Goal: Task Accomplishment & Management: Complete application form

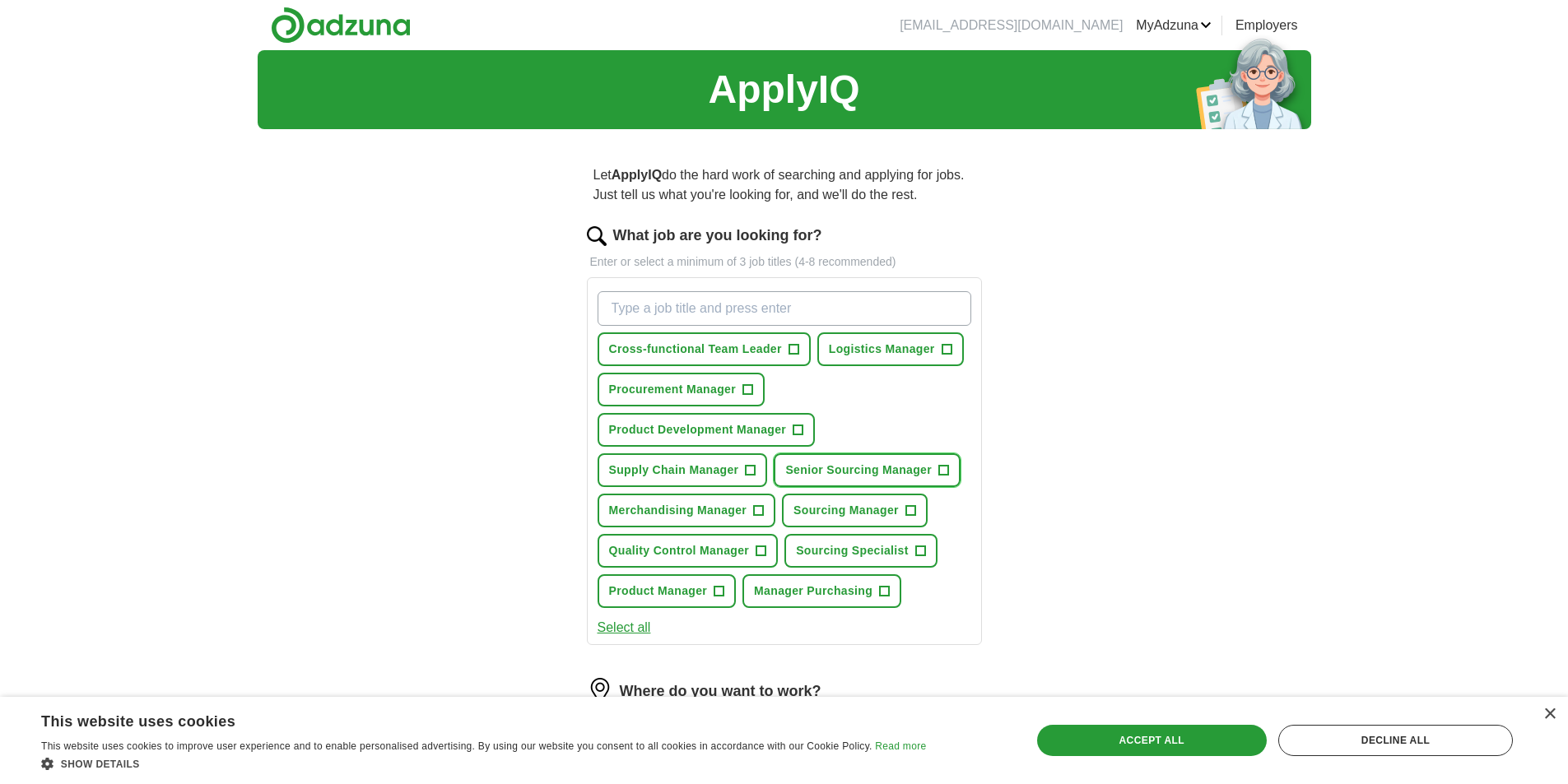
click at [946, 472] on span "+" at bounding box center [944, 470] width 10 height 13
click at [912, 510] on span "+" at bounding box center [910, 510] width 10 height 13
click at [805, 430] on button "Product Development Manager +" at bounding box center [707, 430] width 218 height 34
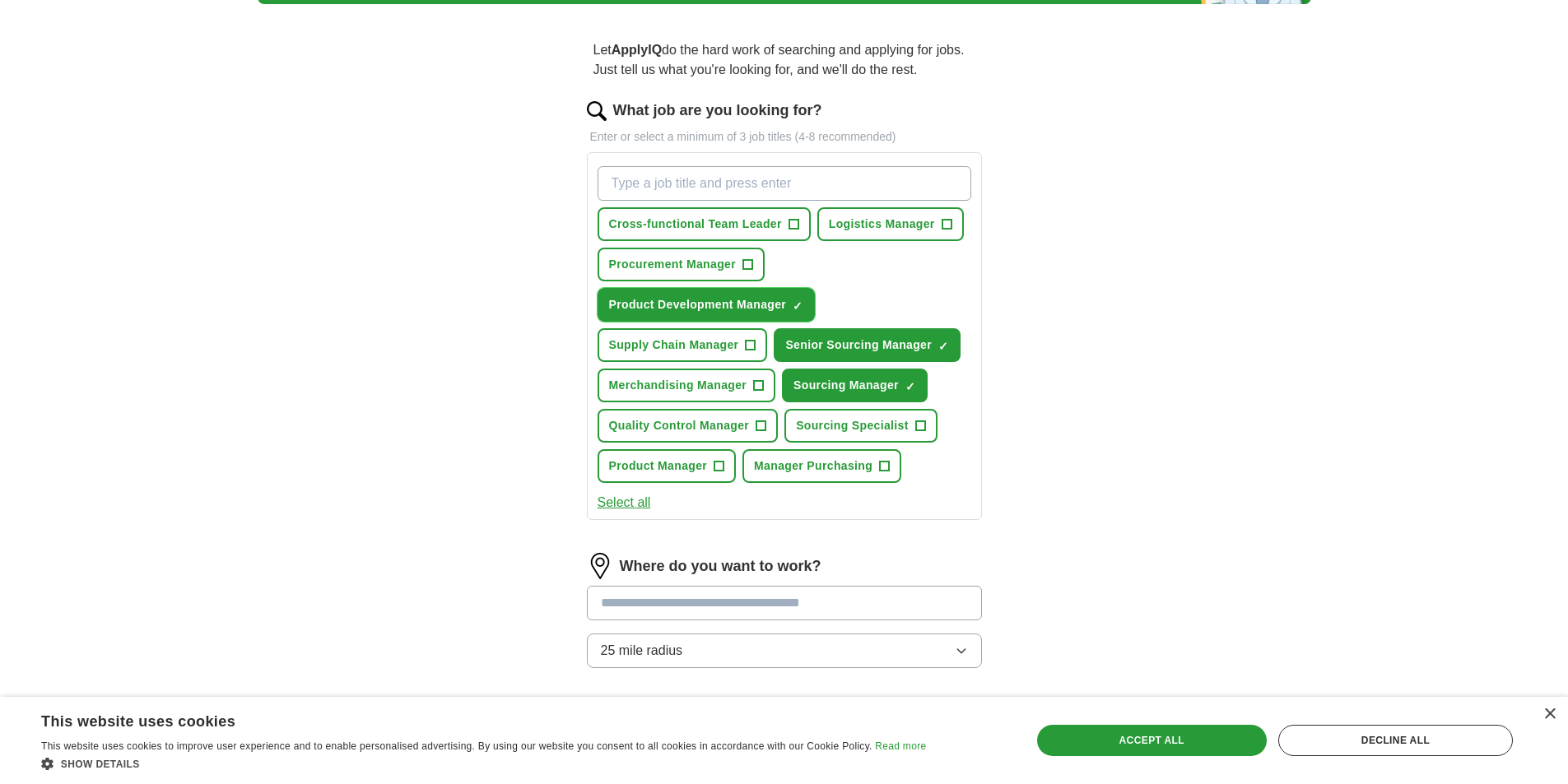
scroll to position [165, 0]
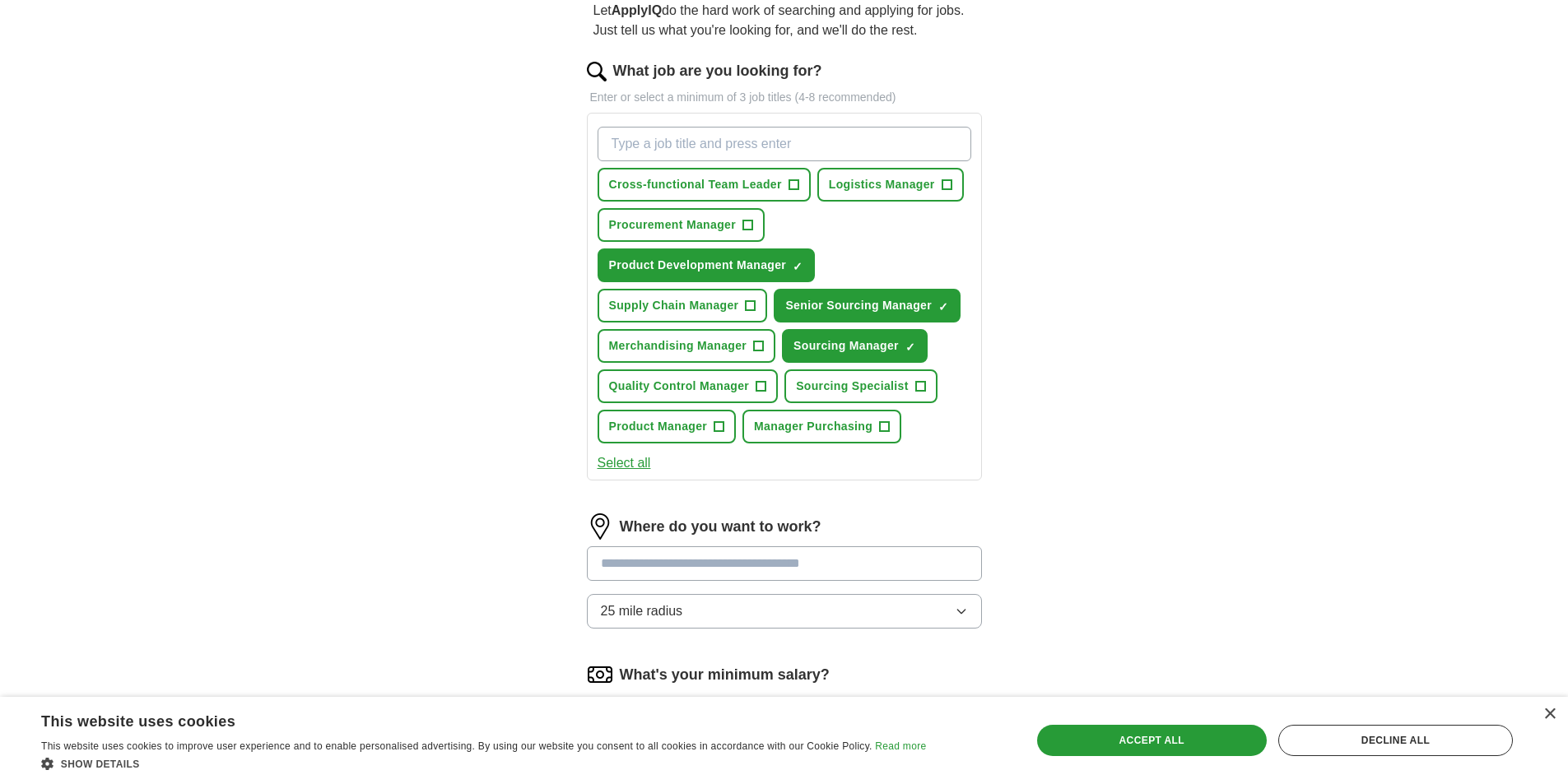
click at [961, 612] on icon "button" at bounding box center [962, 611] width 13 height 13
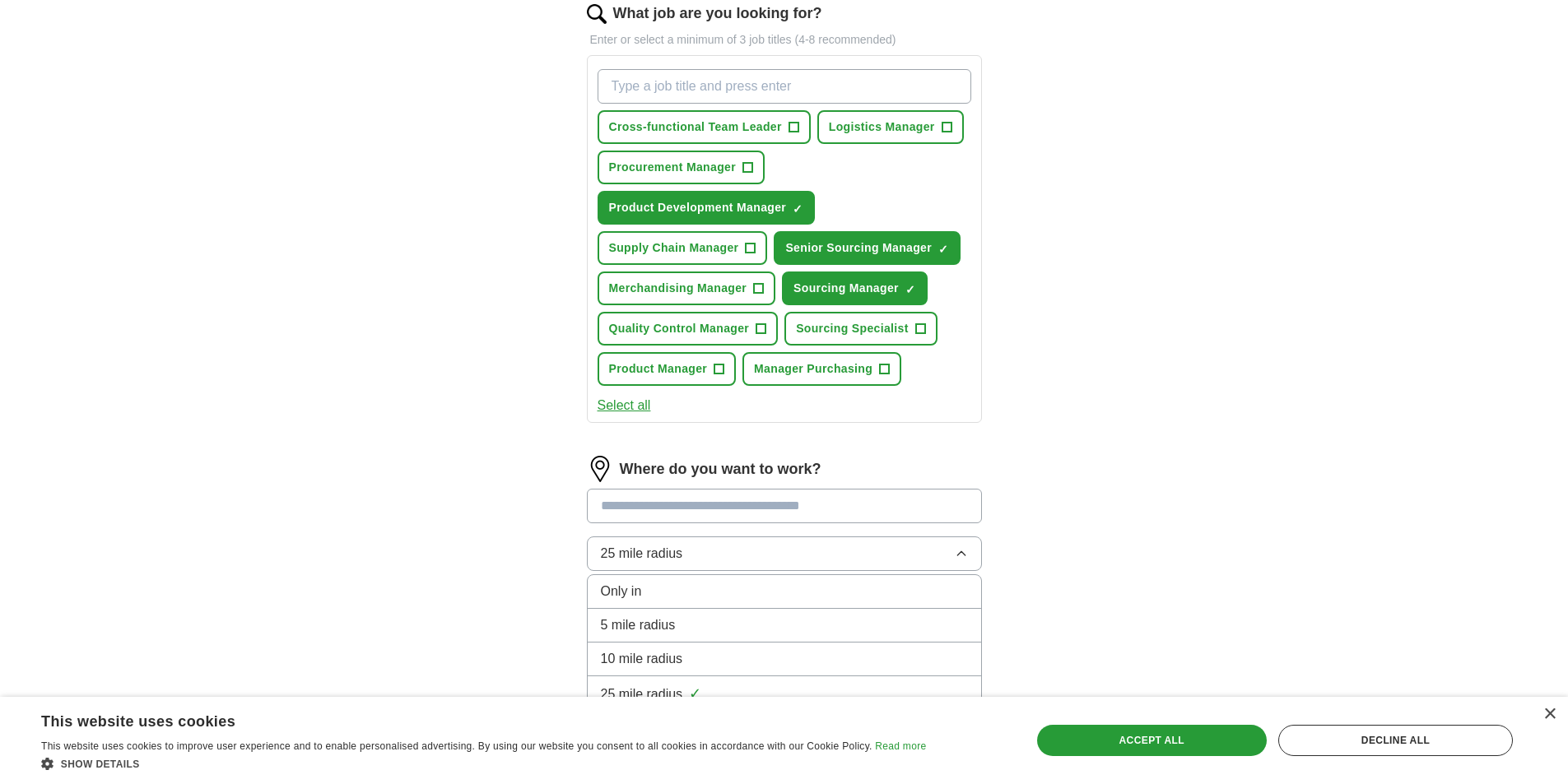
scroll to position [247, 0]
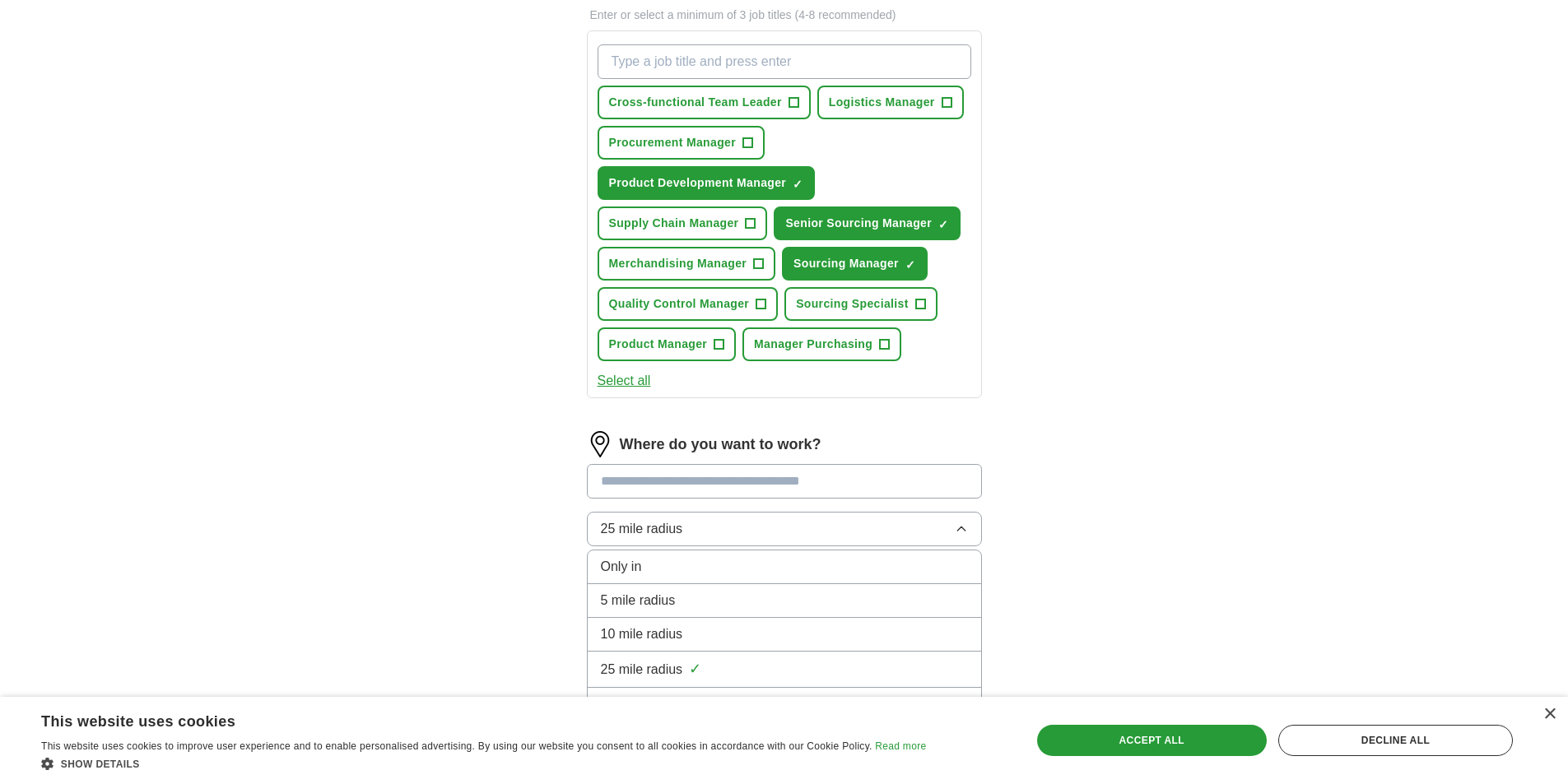
click at [708, 637] on div "10 mile radius" at bounding box center [784, 634] width 367 height 20
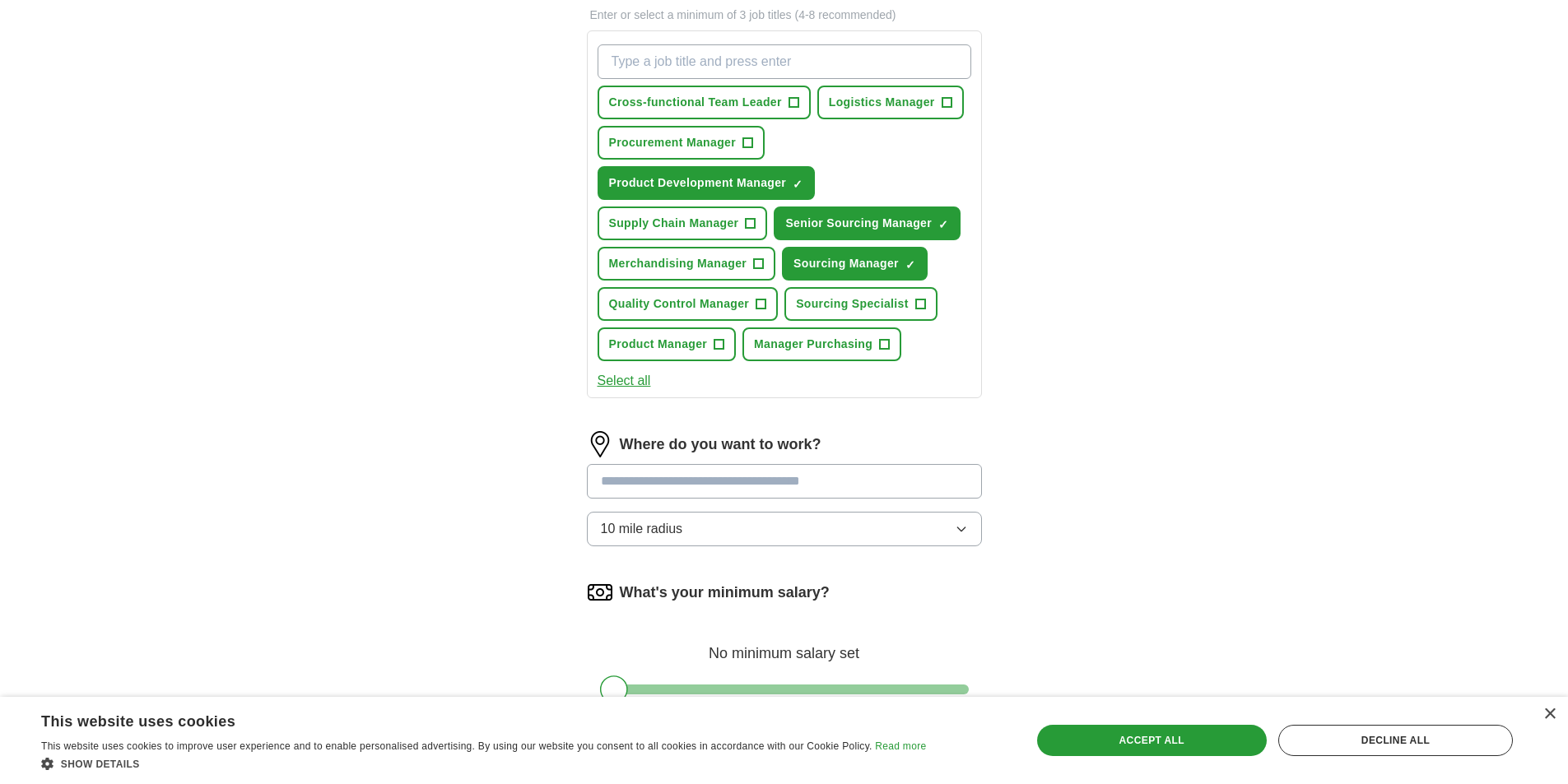
click at [701, 492] on input at bounding box center [784, 481] width 395 height 35
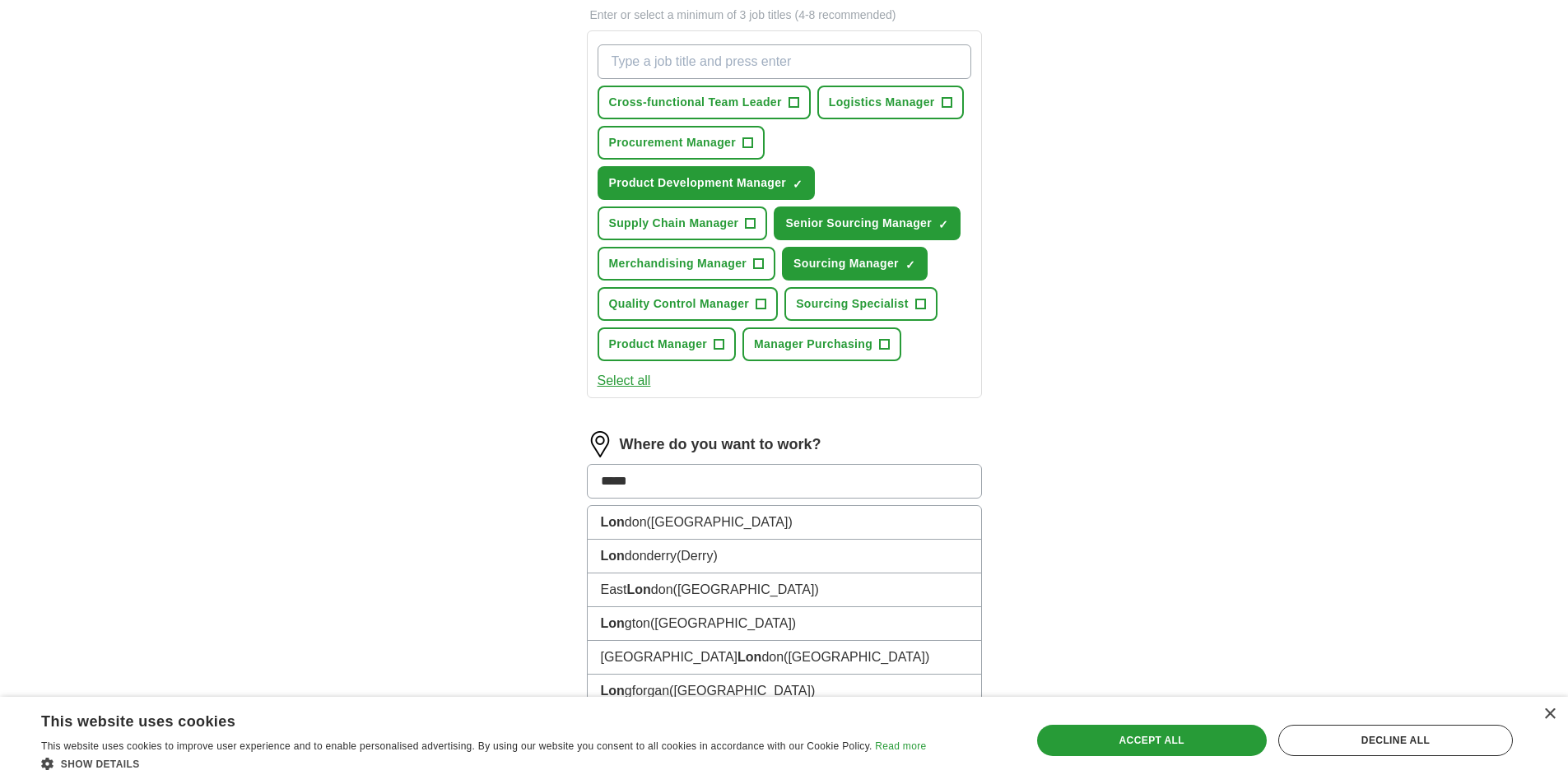
type input "******"
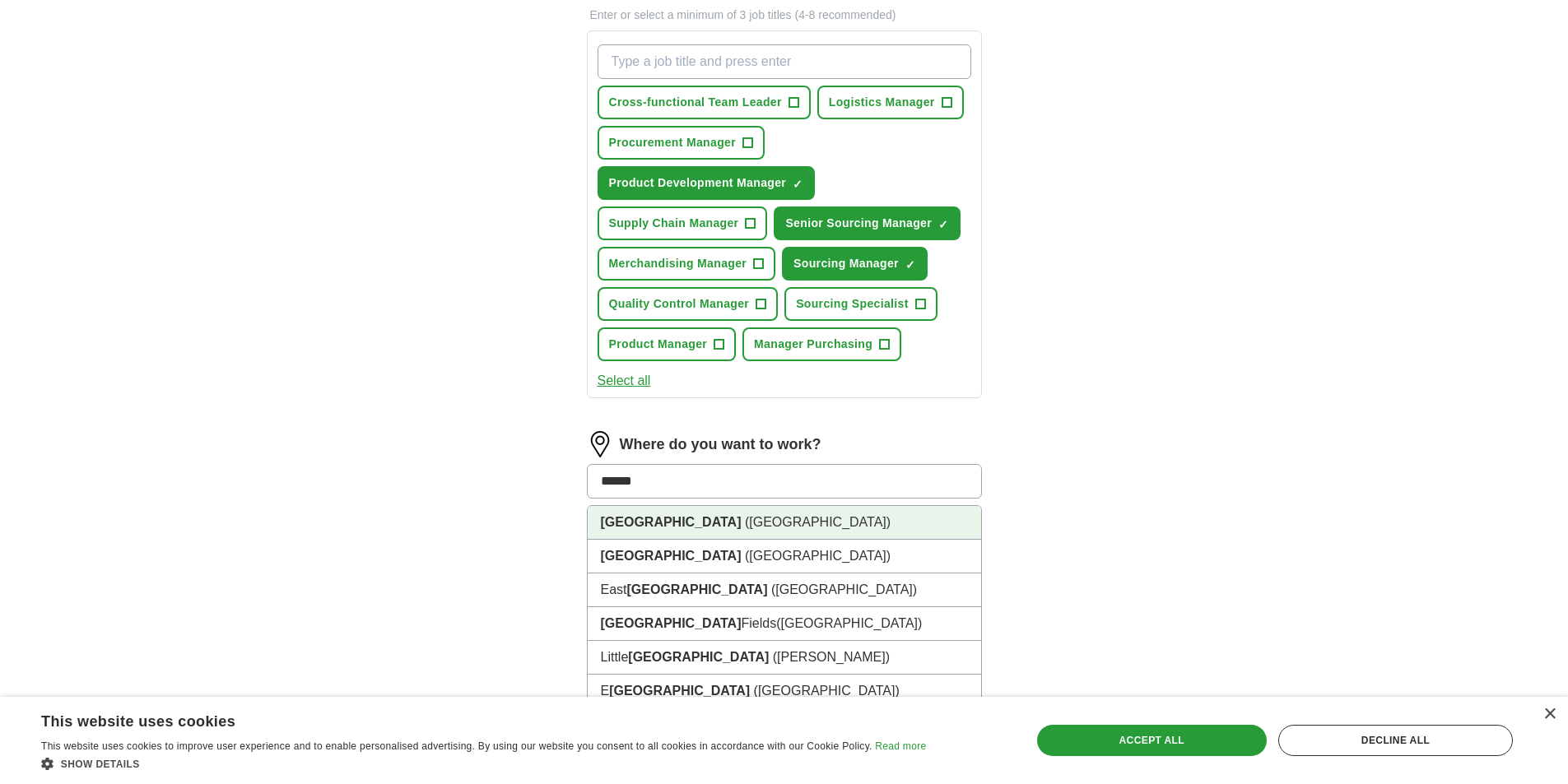
click at [745, 525] on span "([GEOGRAPHIC_DATA])" at bounding box center [818, 522] width 146 height 14
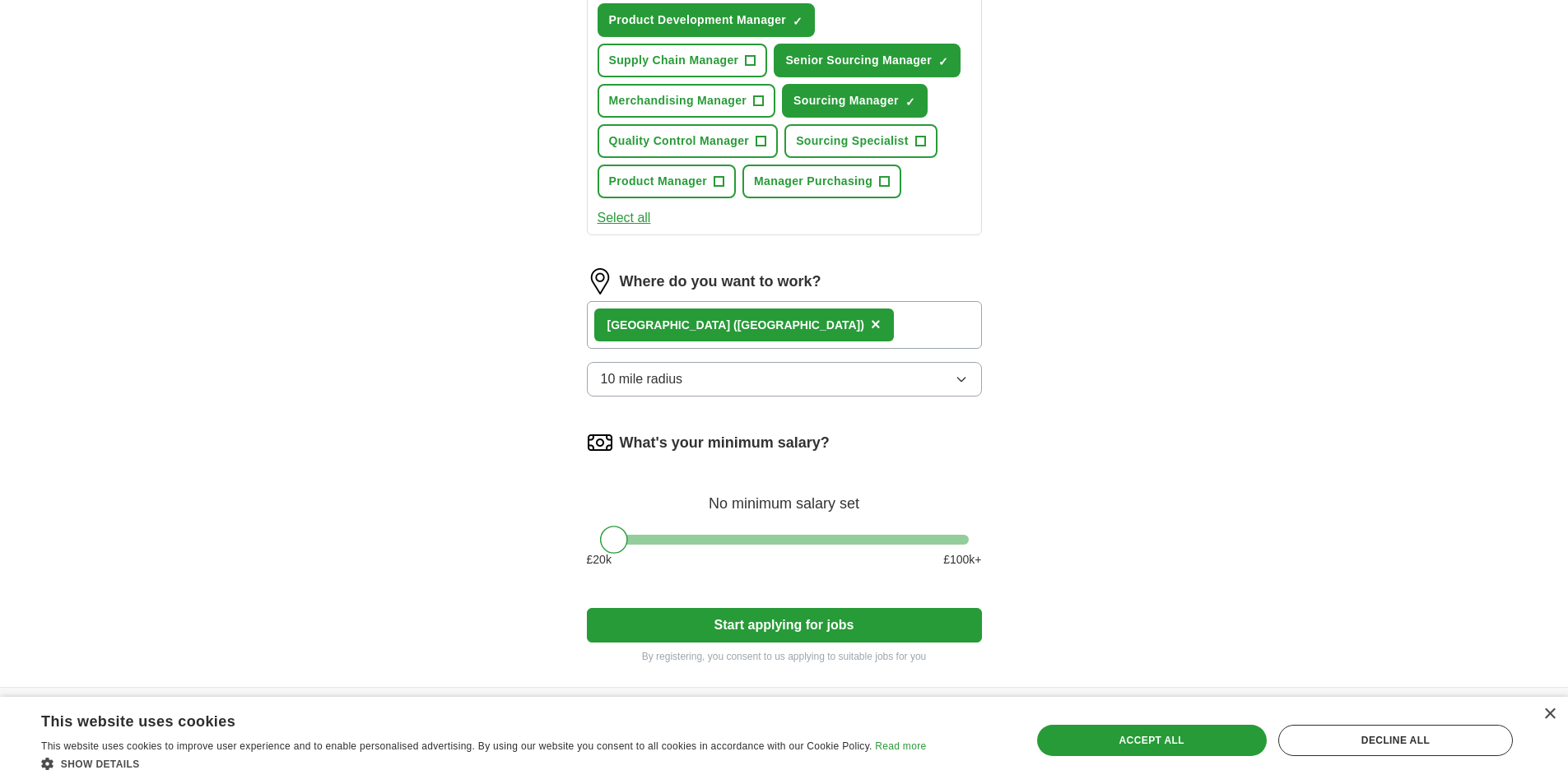
scroll to position [412, 0]
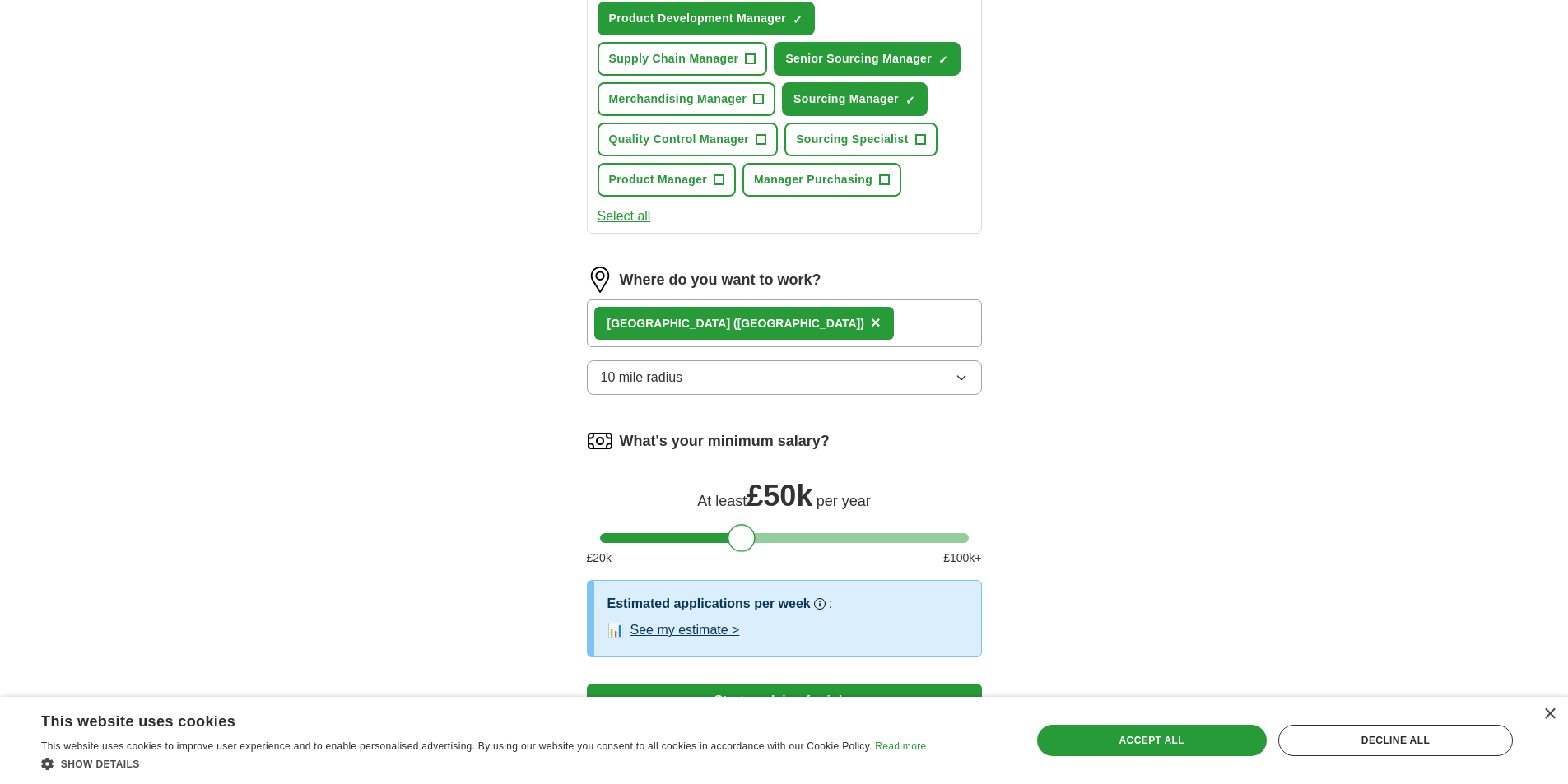
drag, startPoint x: 611, startPoint y: 541, endPoint x: 738, endPoint y: 542, distance: 127.0
click at [738, 542] on div at bounding box center [742, 538] width 28 height 28
click at [1027, 470] on div "Let ApplyIQ do the hard work of searching and applying for jobs. Just tell us w…" at bounding box center [784, 246] width 527 height 1032
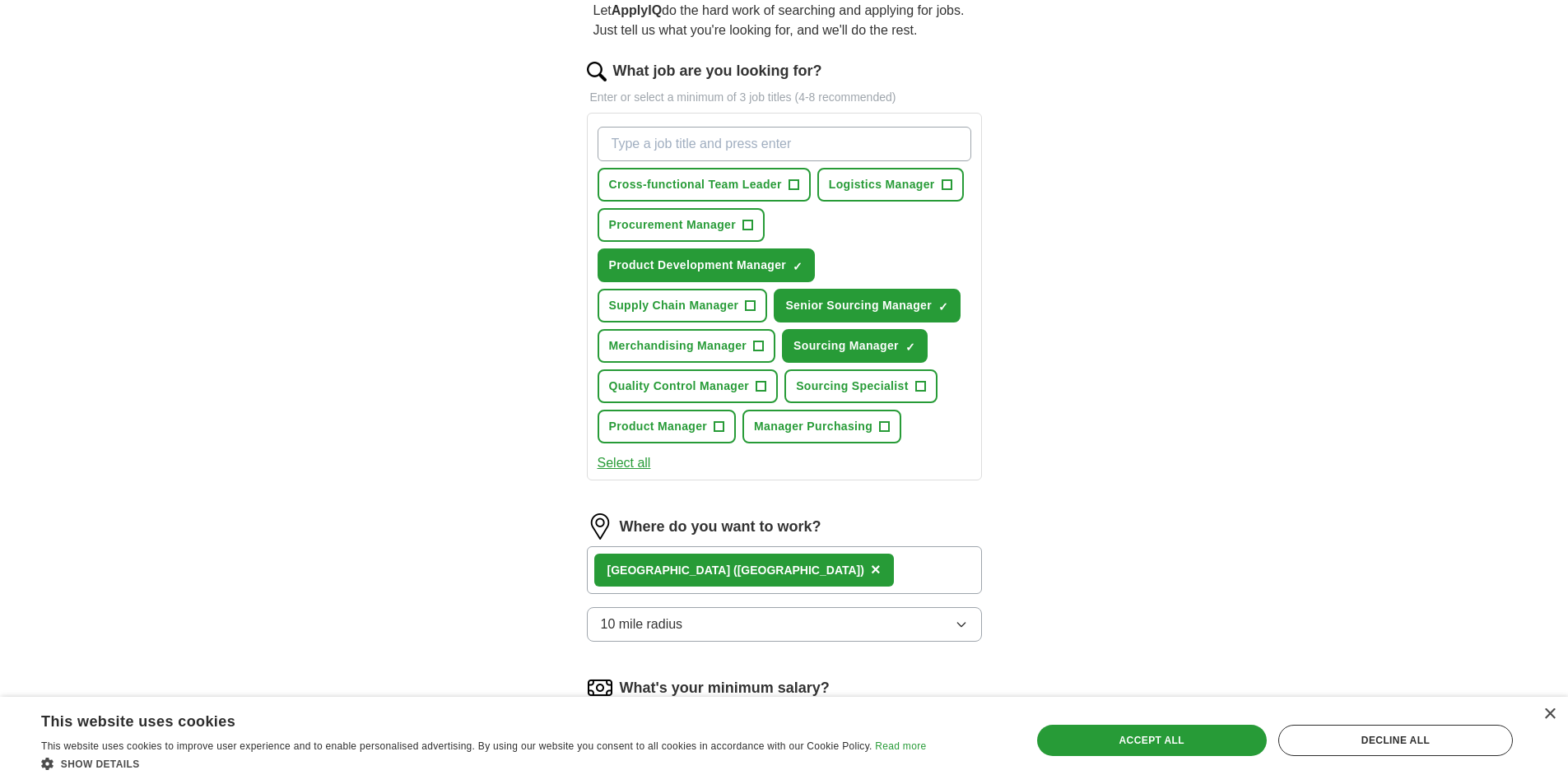
scroll to position [162, 0]
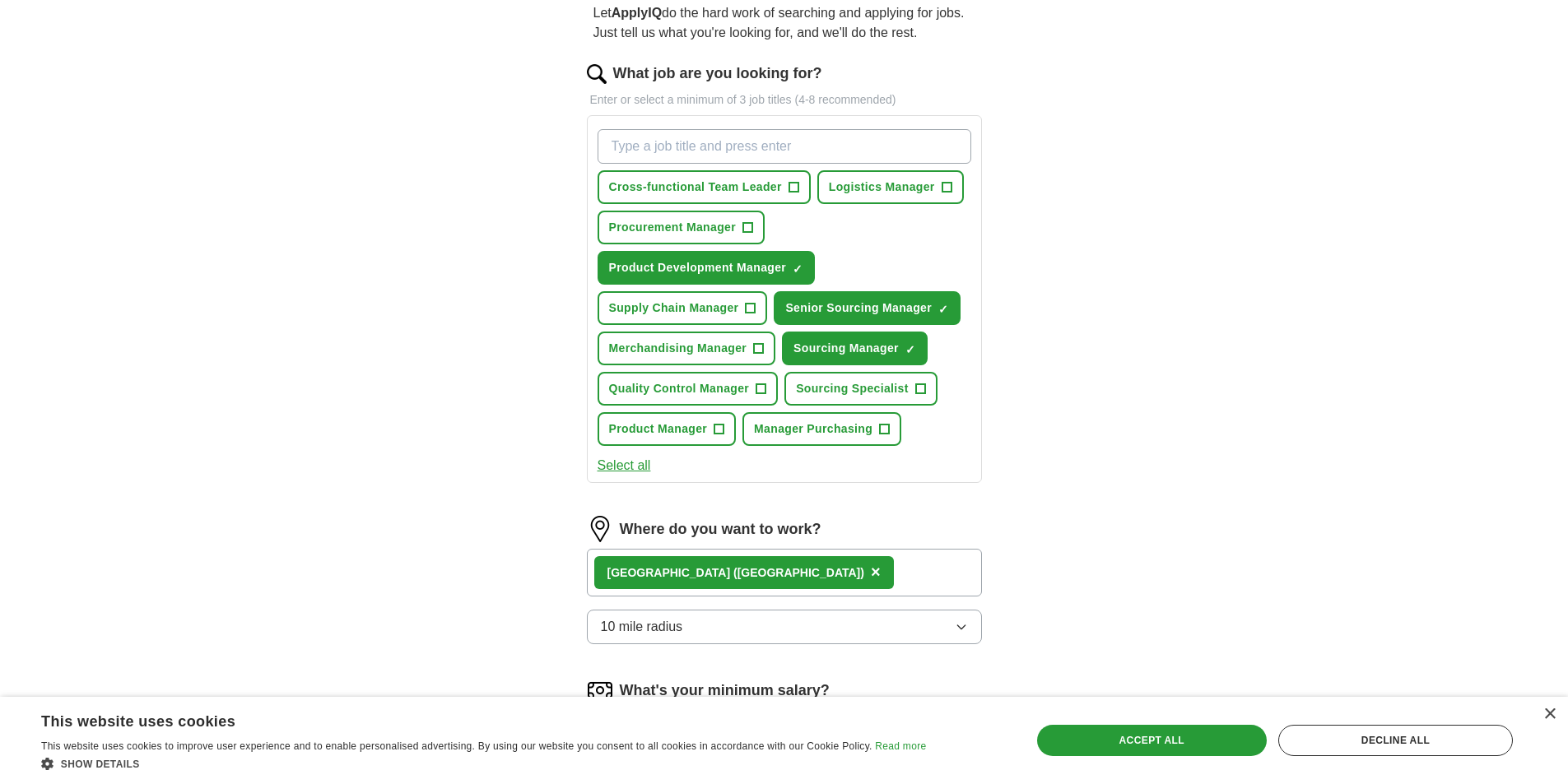
click at [764, 147] on input "What job are you looking for?" at bounding box center [784, 147] width 373 height 35
type input "buyer manager"
click at [709, 148] on input "What job are you looking for?" at bounding box center [784, 147] width 373 height 35
type input "a"
type input "A"
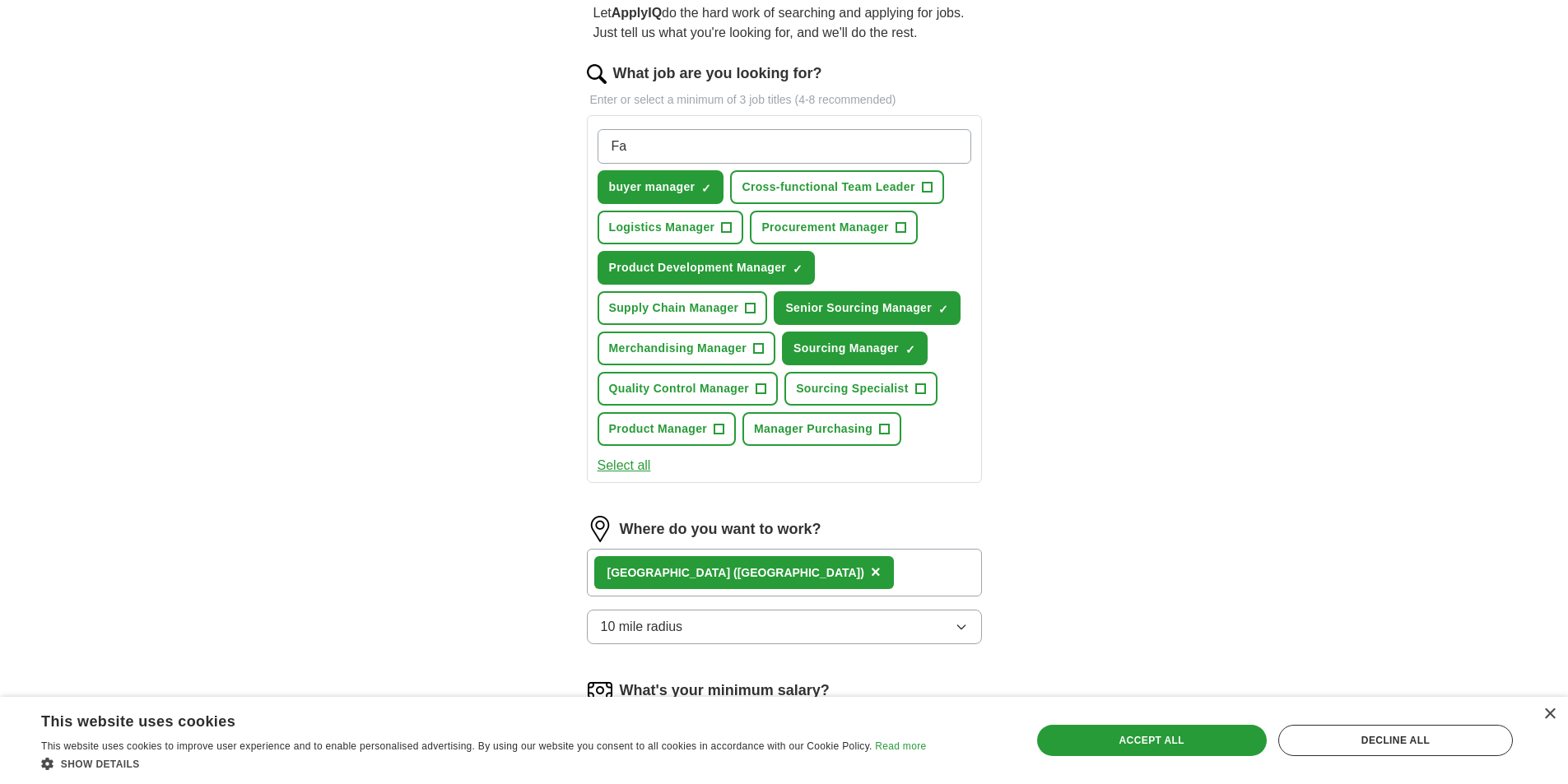
type input "F"
type input "D"
type input "Senior Buyer"
click at [743, 137] on input "Senior Buyer" at bounding box center [784, 147] width 373 height 35
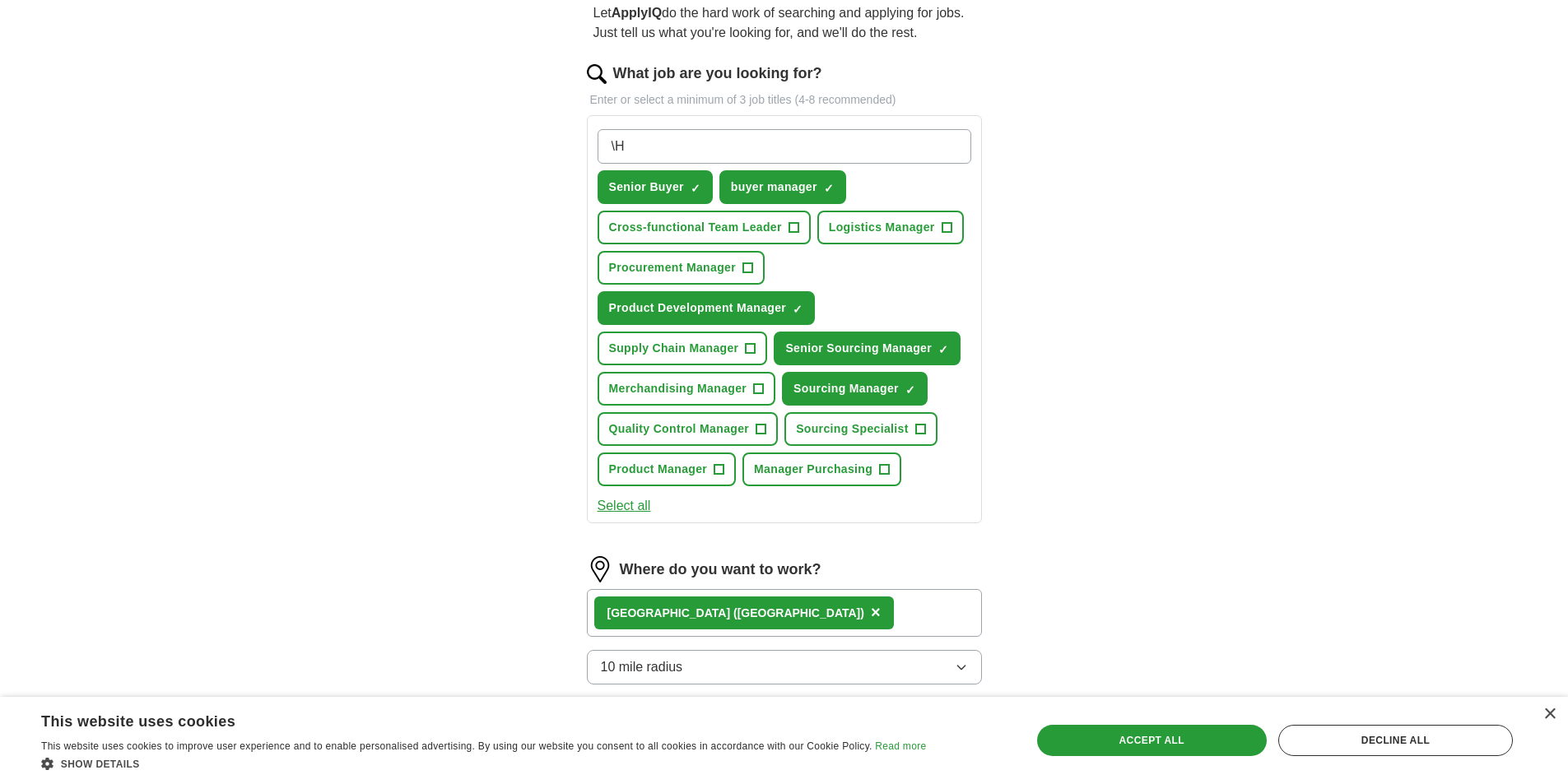
type input "\"
type input "Head of Sourcing"
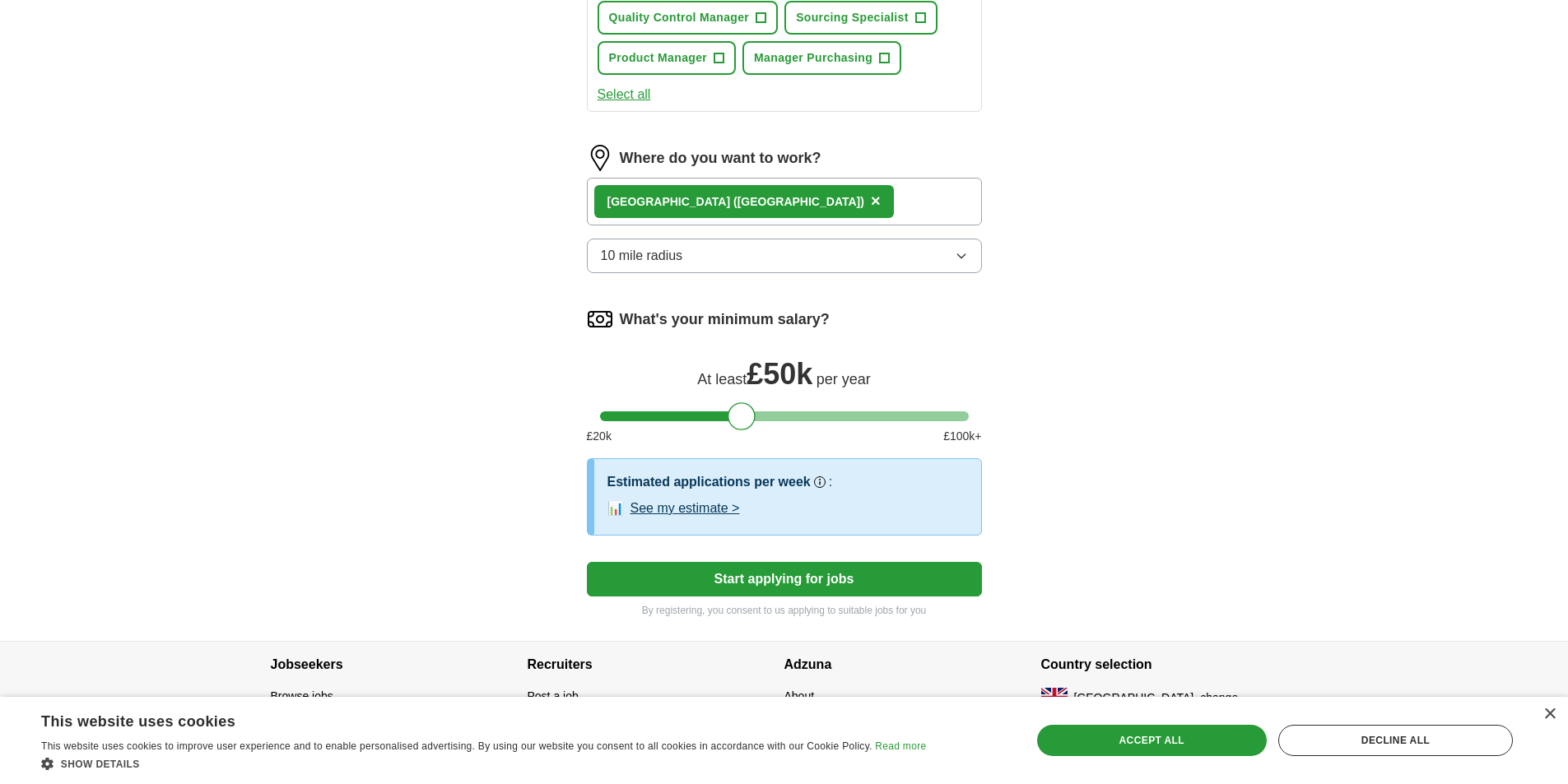
scroll to position [614, 0]
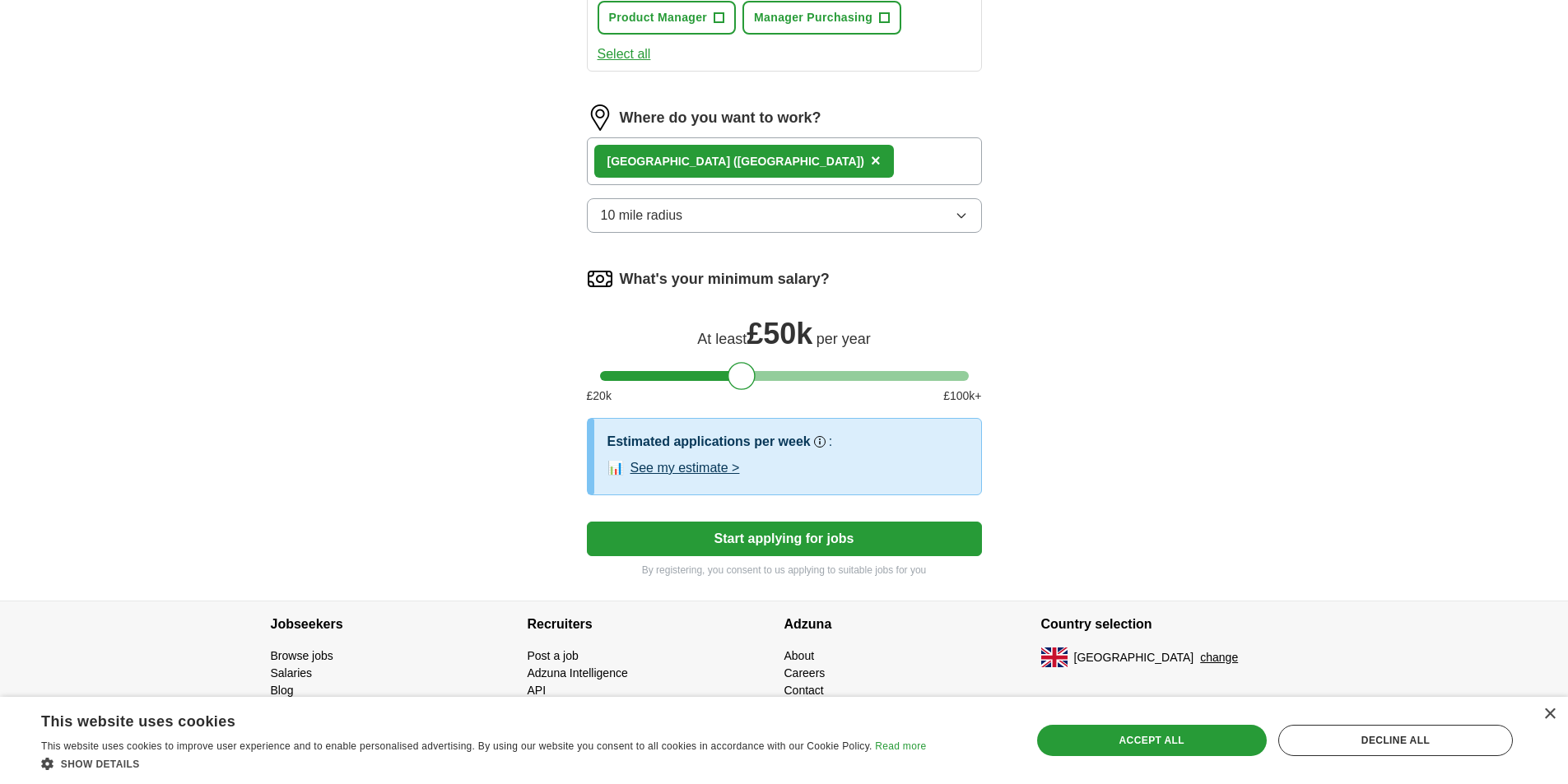
click at [774, 540] on button "Start applying for jobs" at bounding box center [784, 539] width 395 height 35
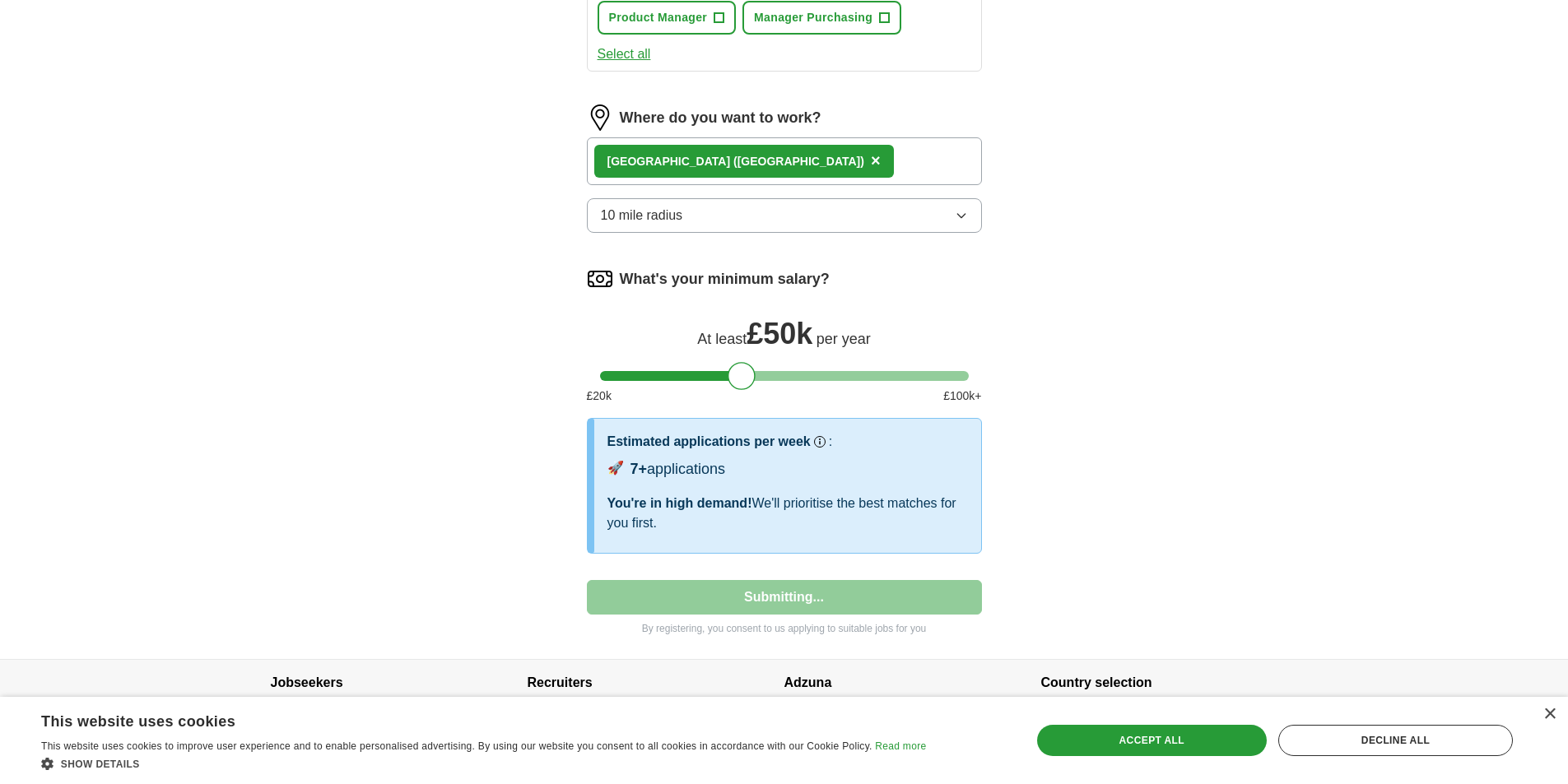
select select "**"
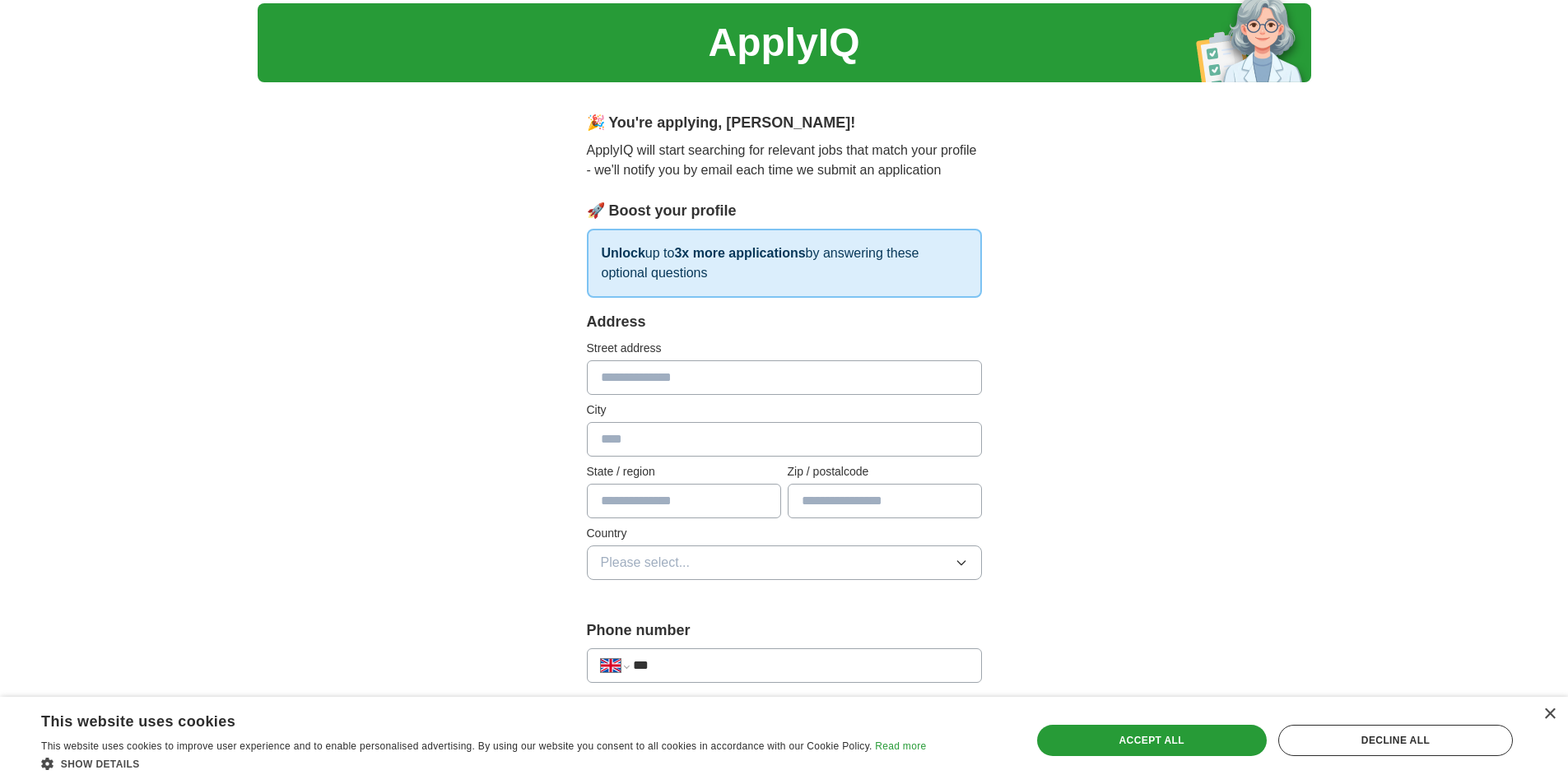
scroll to position [0, 0]
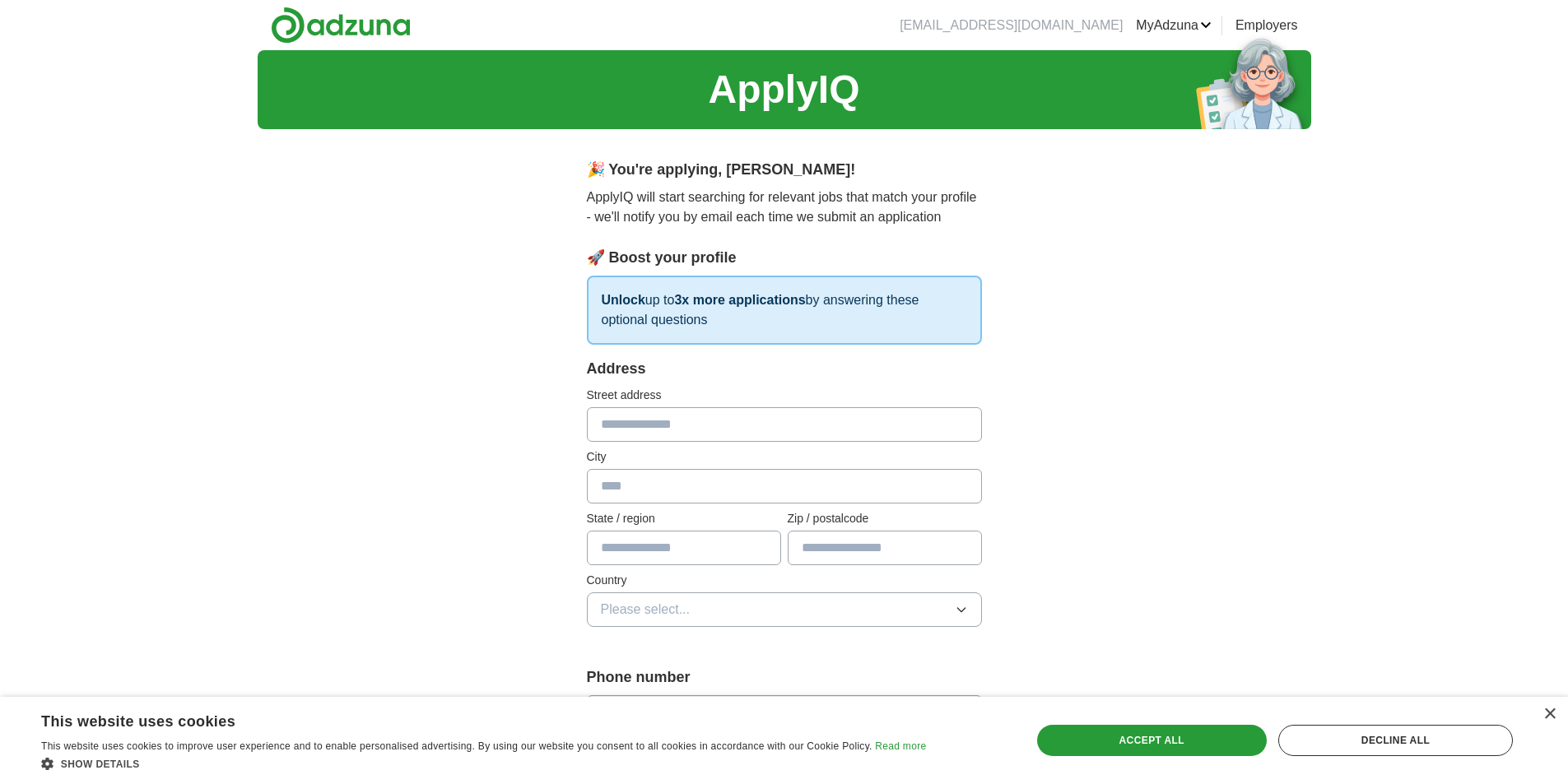
click at [729, 430] on input "text" at bounding box center [784, 425] width 395 height 35
type input "**********"
type input "*****"
type input "**********"
type input "*******"
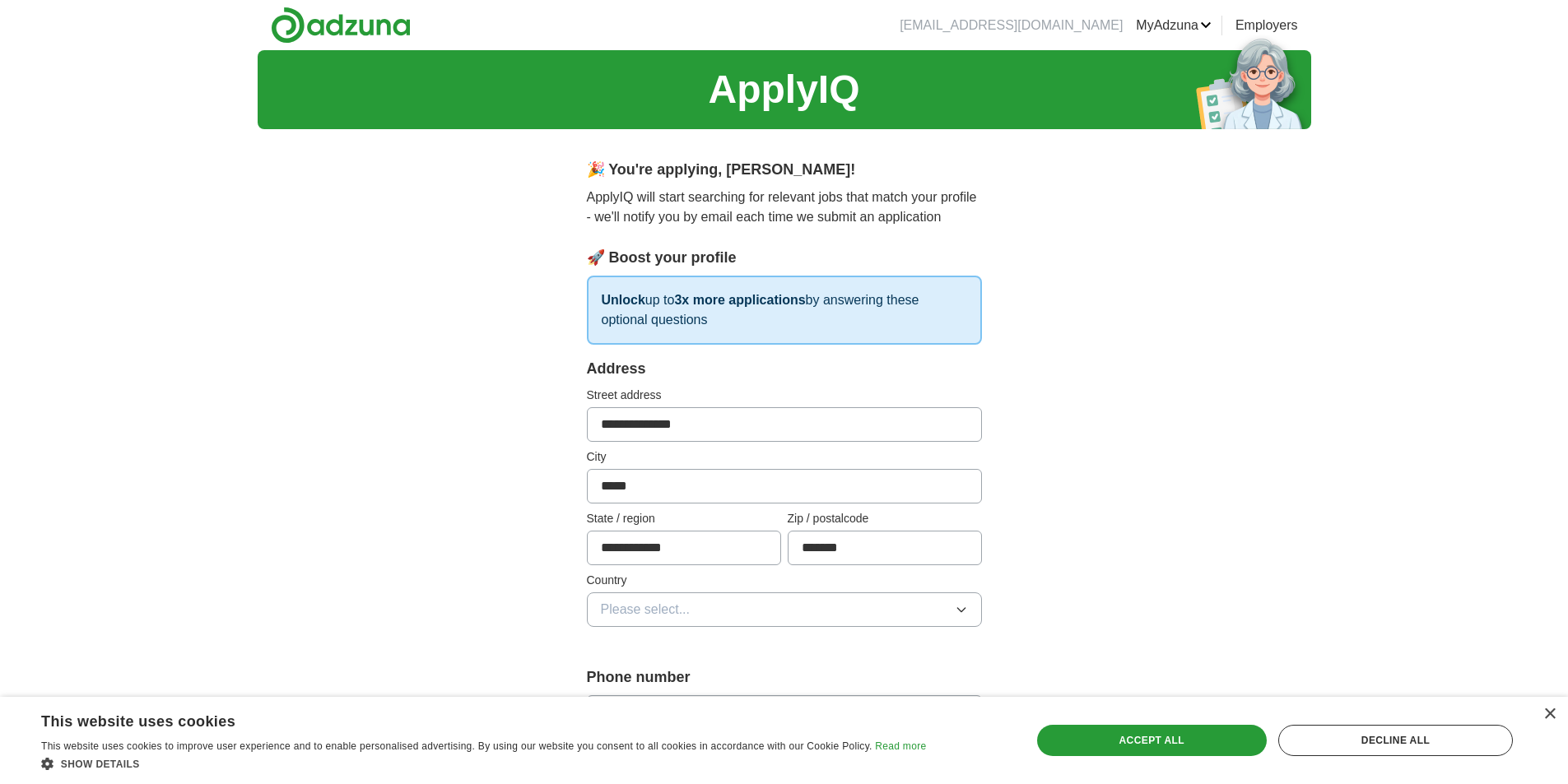
click at [919, 619] on button "Please select..." at bounding box center [784, 610] width 395 height 35
click at [791, 644] on div "[GEOGRAPHIC_DATA]" at bounding box center [784, 647] width 367 height 20
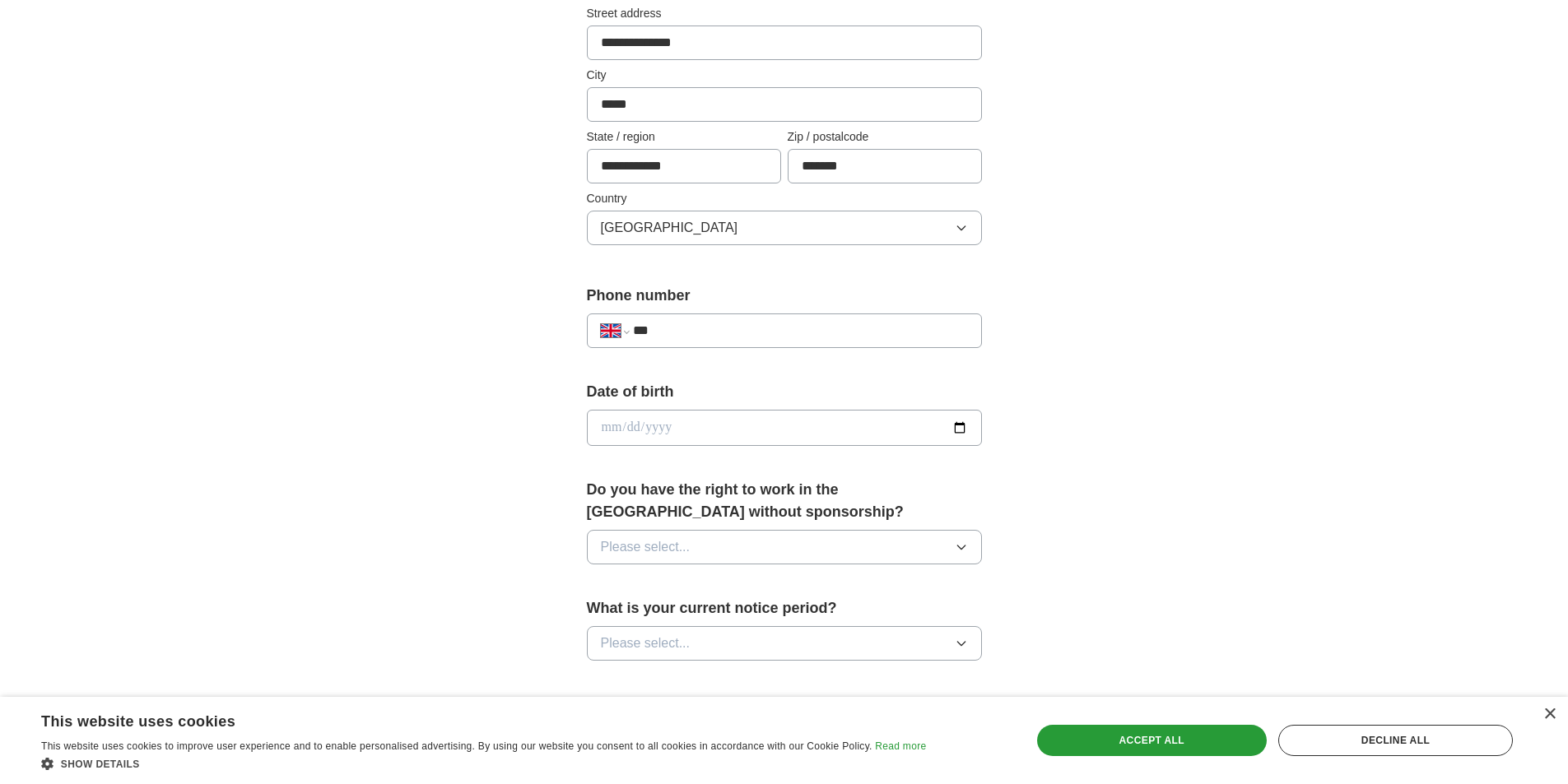
scroll to position [576, 0]
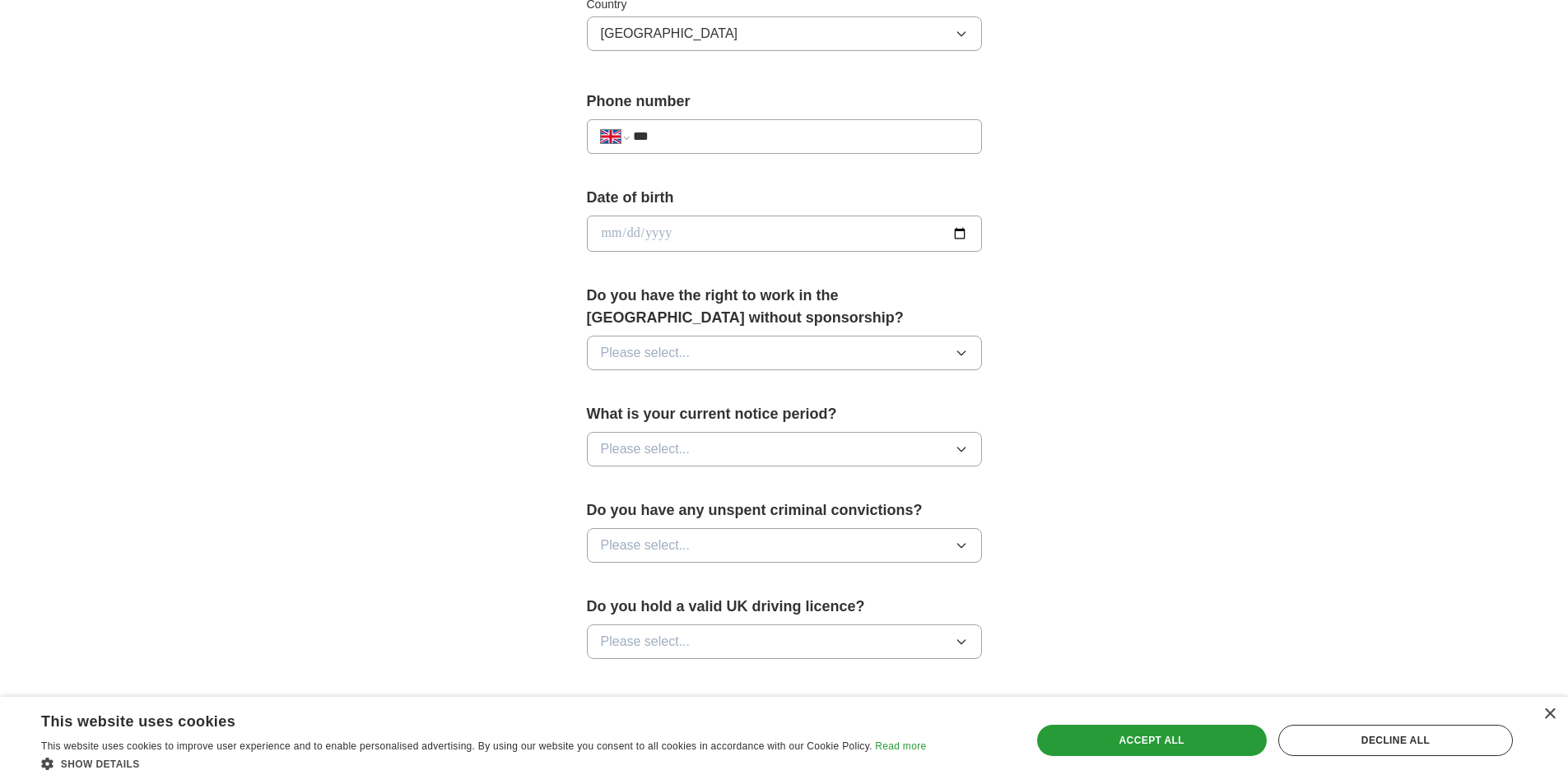
click at [709, 363] on button "Please select..." at bounding box center [784, 353] width 395 height 35
click at [644, 394] on div "Yes" at bounding box center [784, 391] width 367 height 20
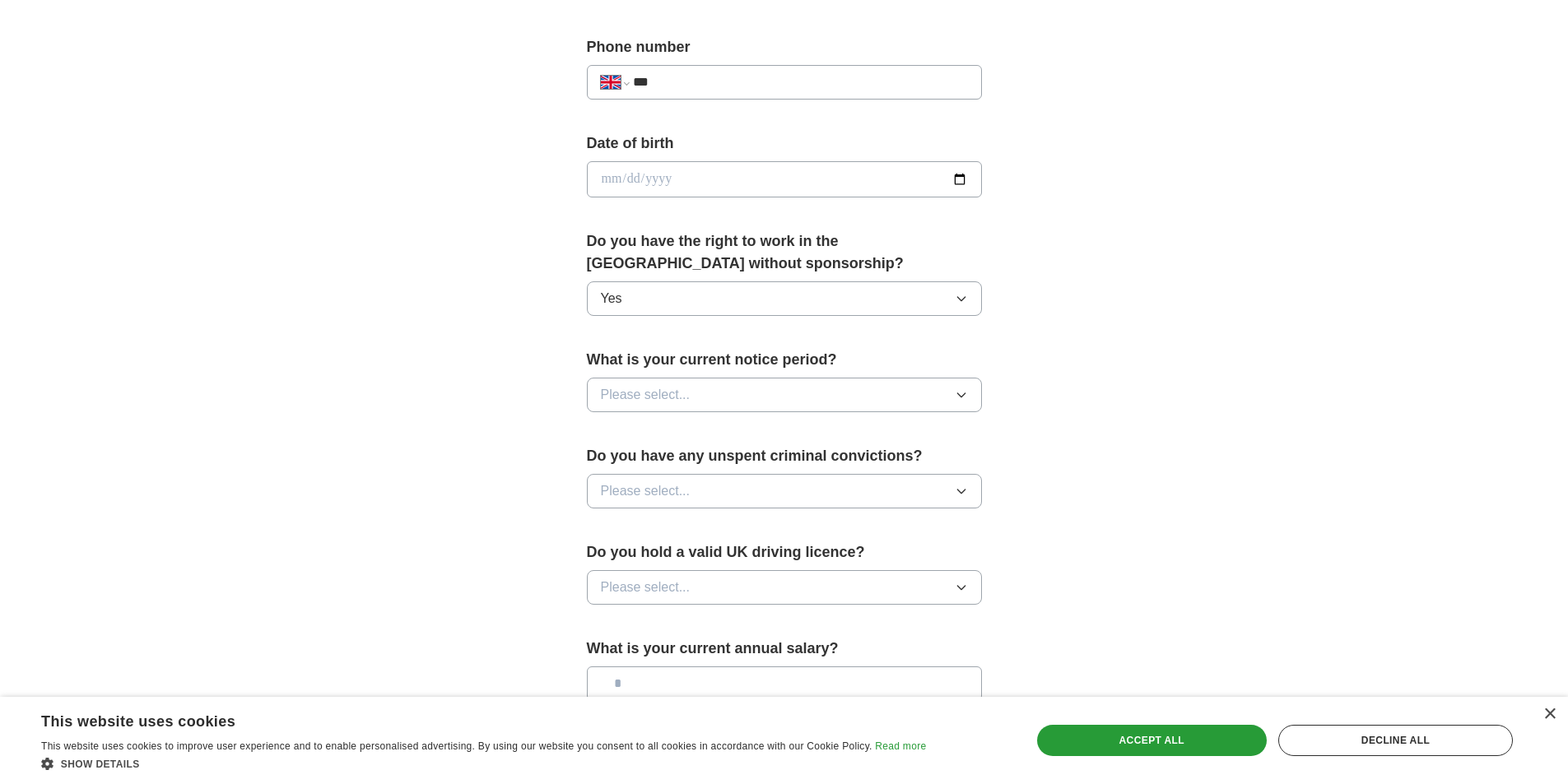
scroll to position [658, 0]
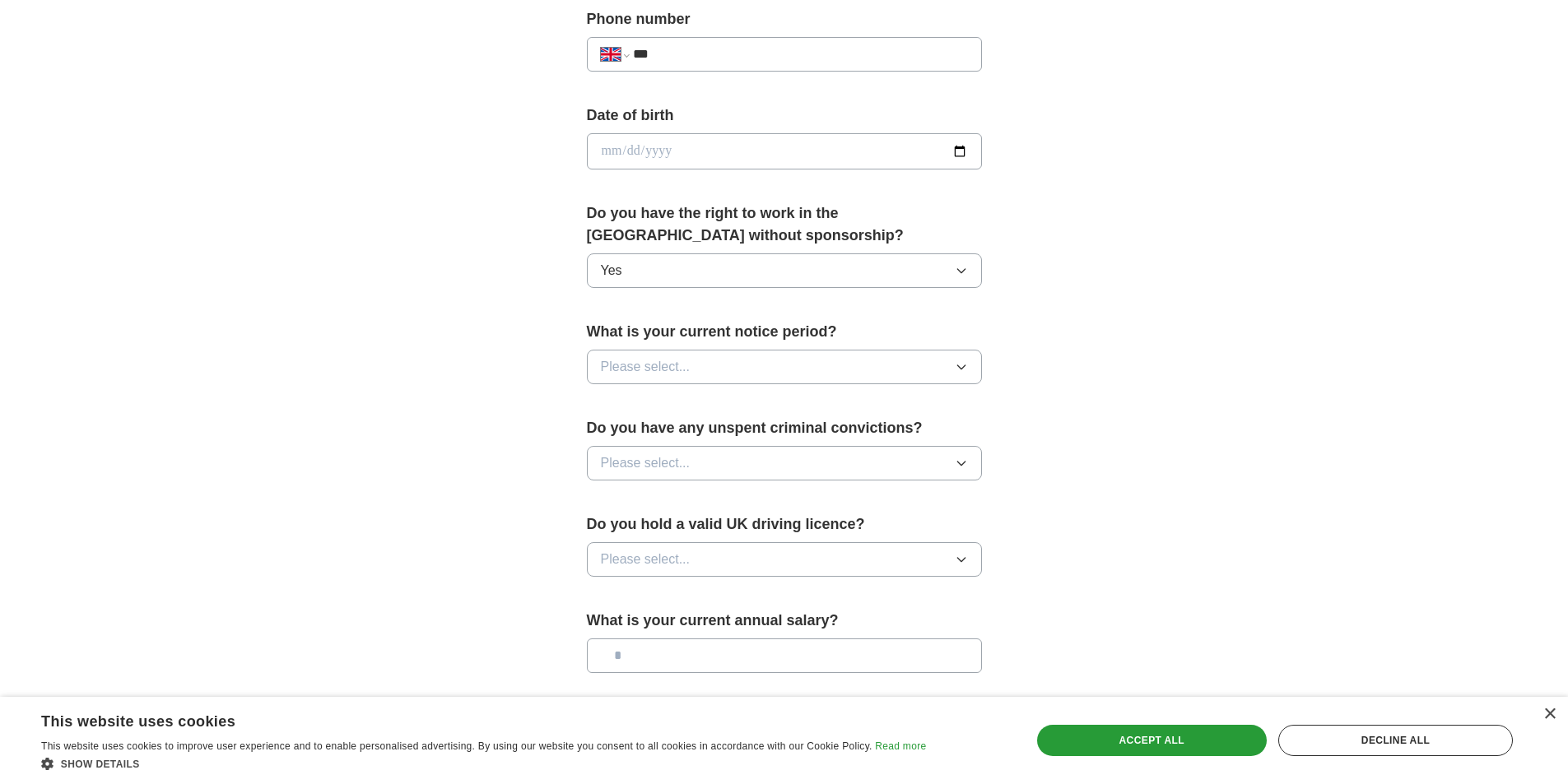
click at [966, 372] on icon "button" at bounding box center [962, 366] width 13 height 13
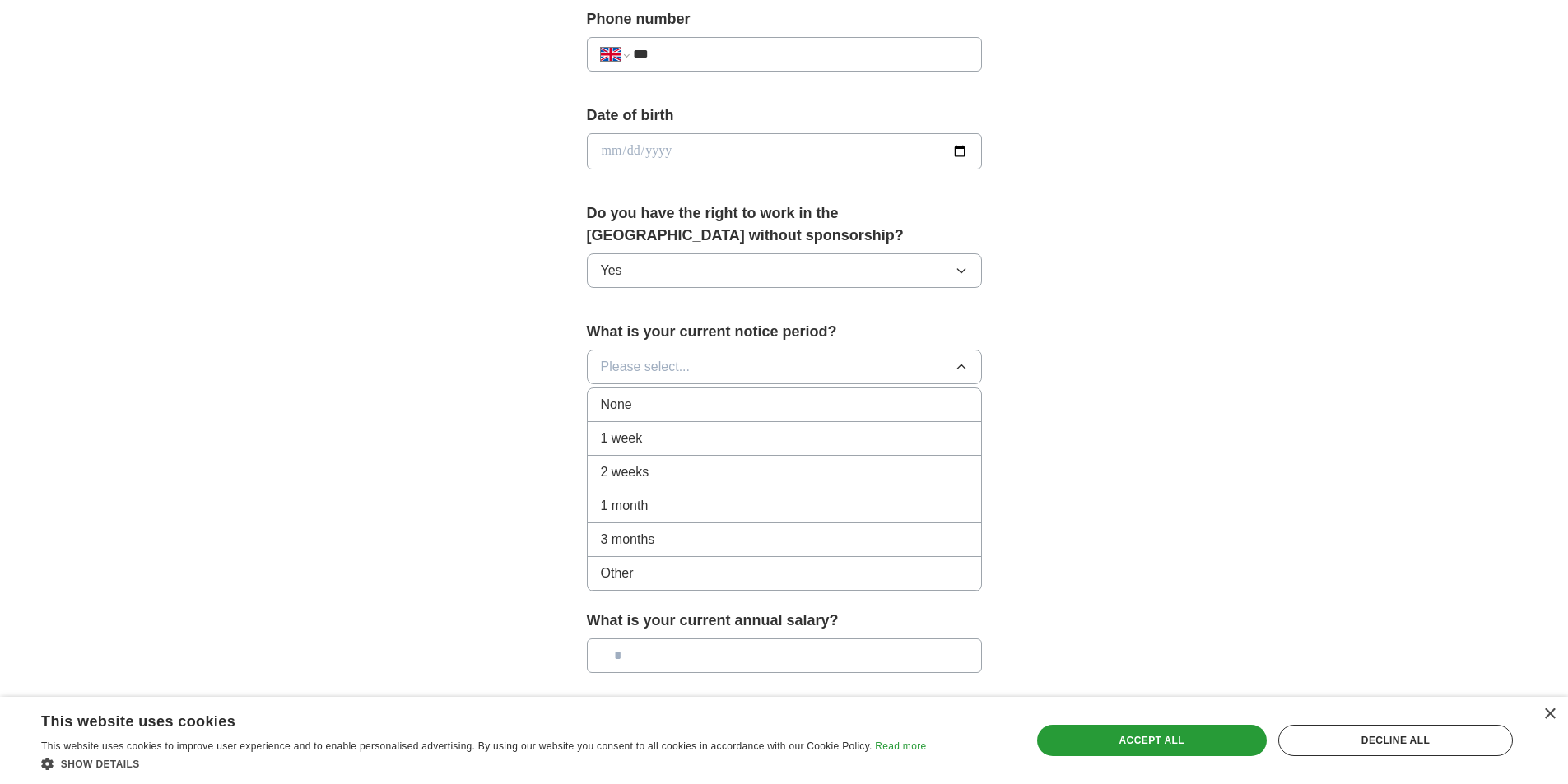
click at [694, 506] on div "1 month" at bounding box center [784, 506] width 367 height 20
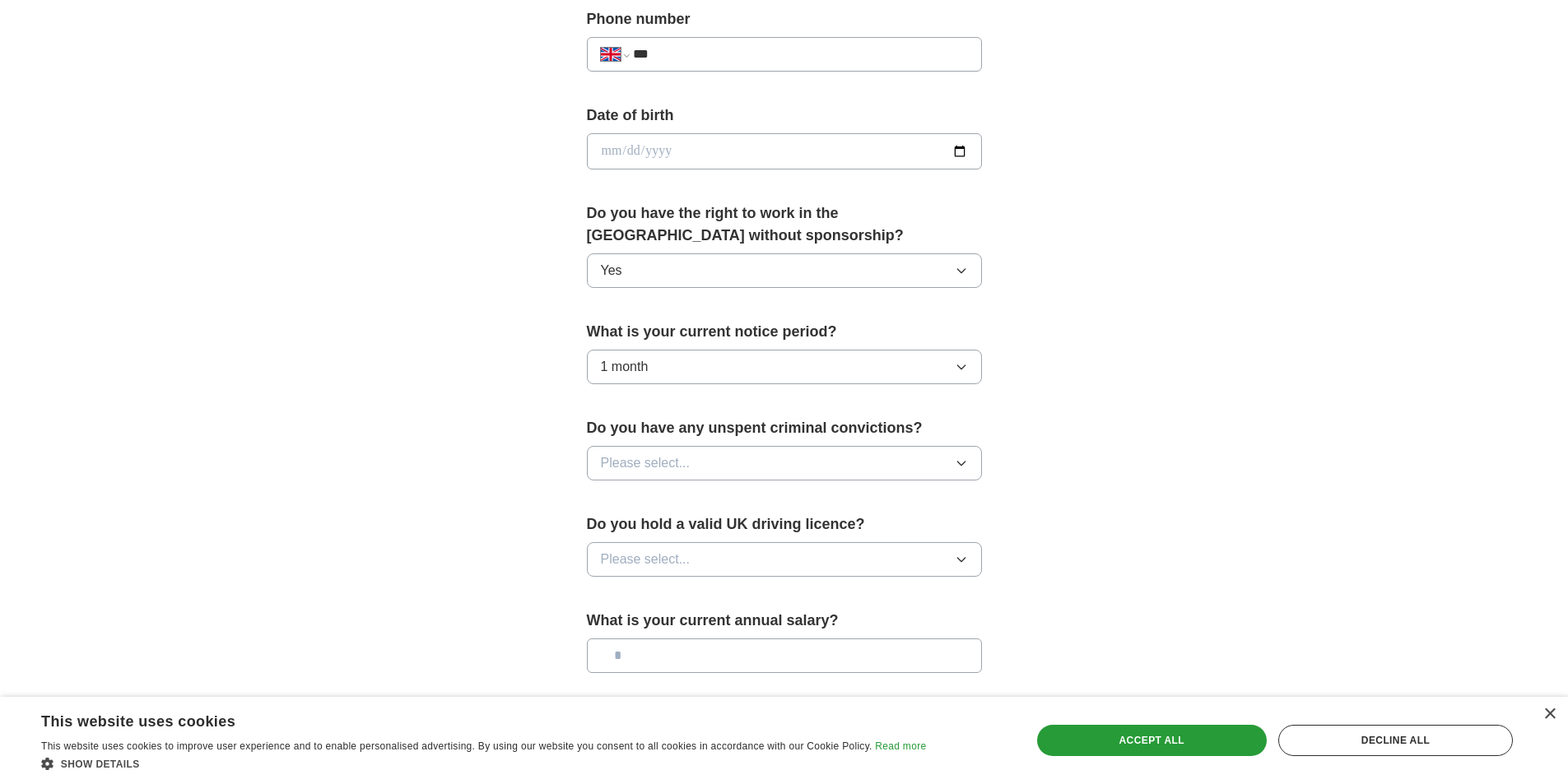
click at [1133, 396] on div "**********" at bounding box center [784, 130] width 1054 height 1476
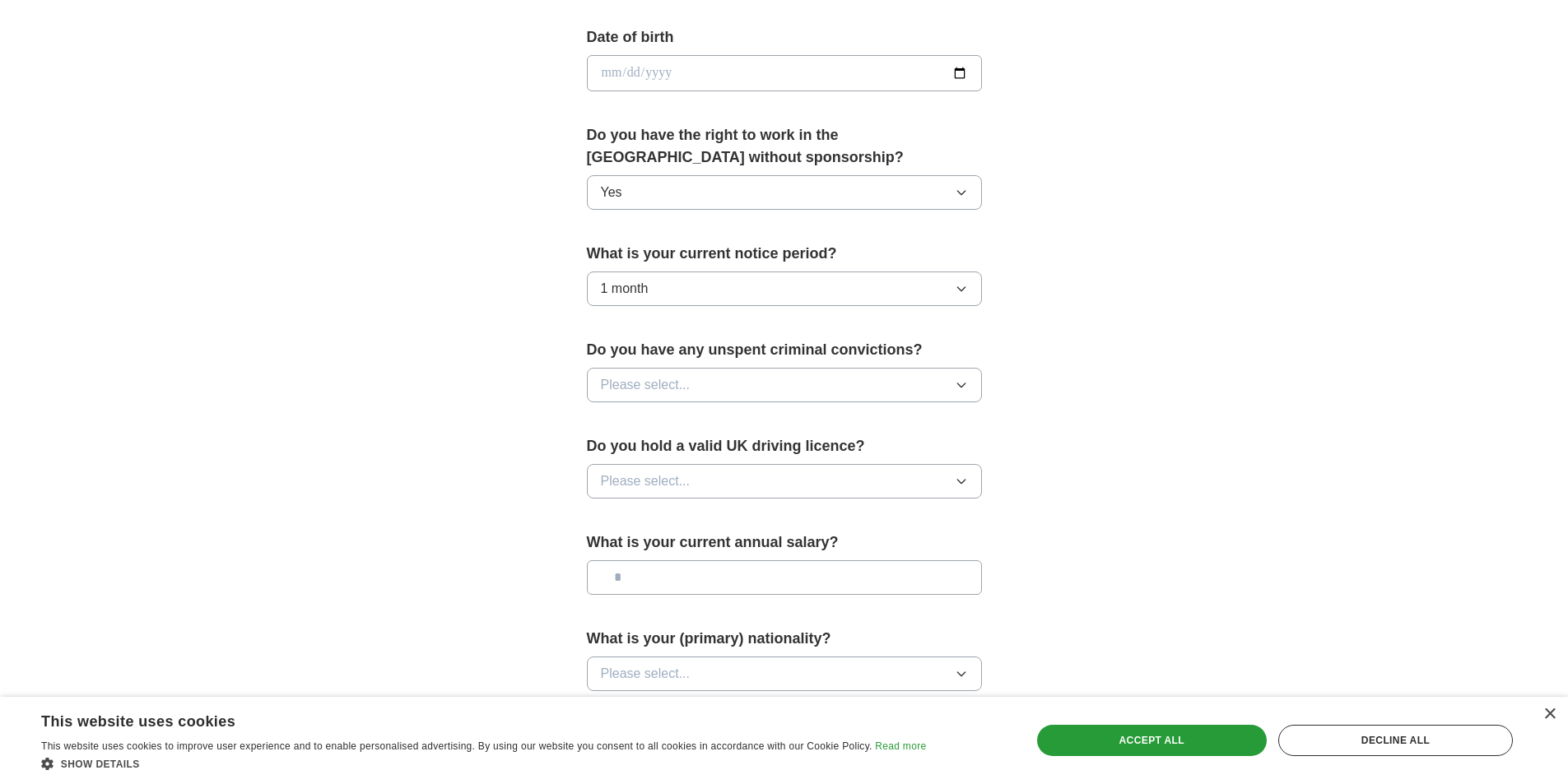
scroll to position [905, 0]
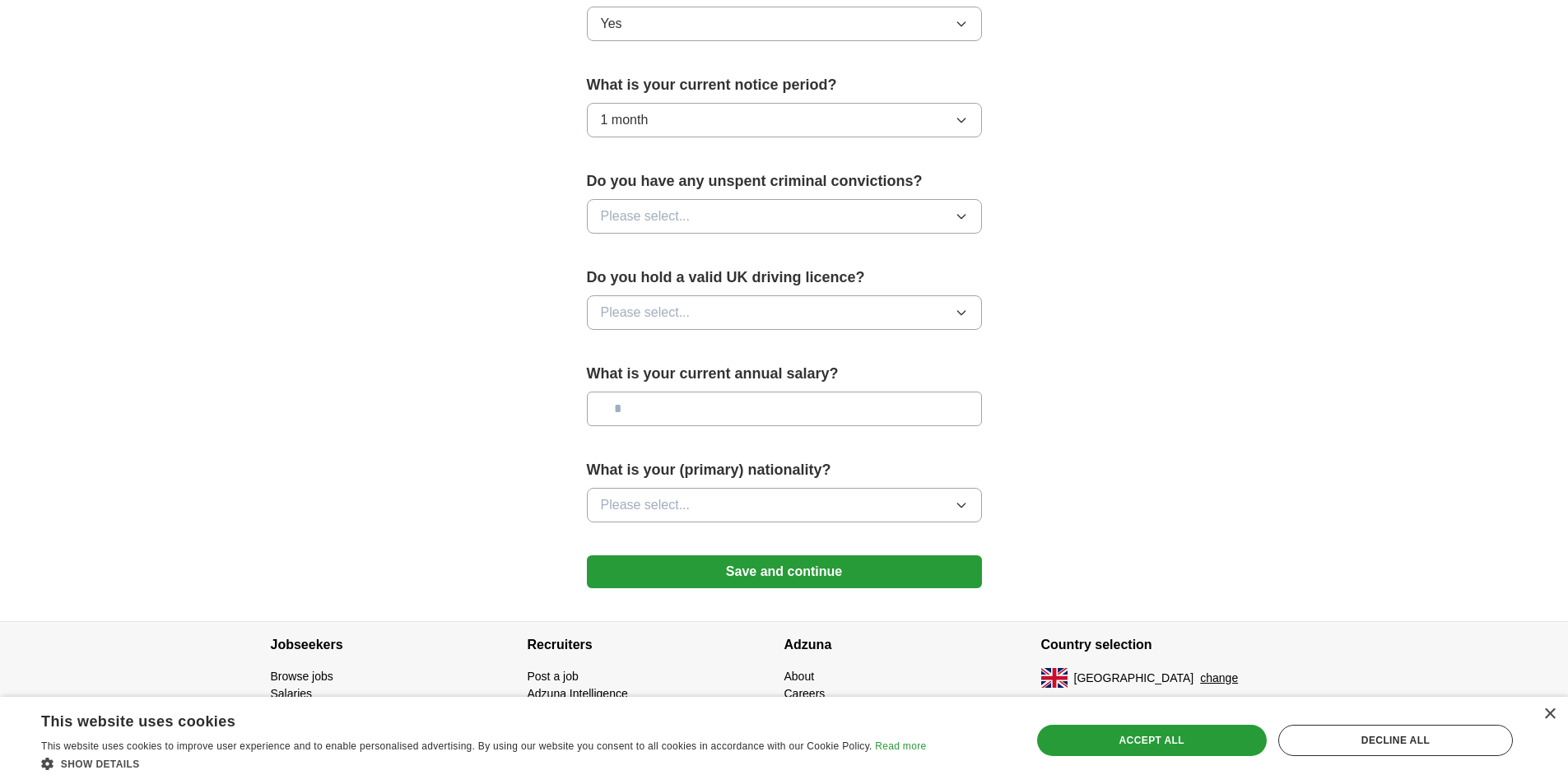
click at [959, 222] on icon "button" at bounding box center [962, 216] width 13 height 13
click at [646, 290] on div "No" at bounding box center [784, 288] width 367 height 20
click at [959, 312] on icon "button" at bounding box center [962, 312] width 13 height 13
click at [653, 377] on div "No" at bounding box center [784, 384] width 367 height 20
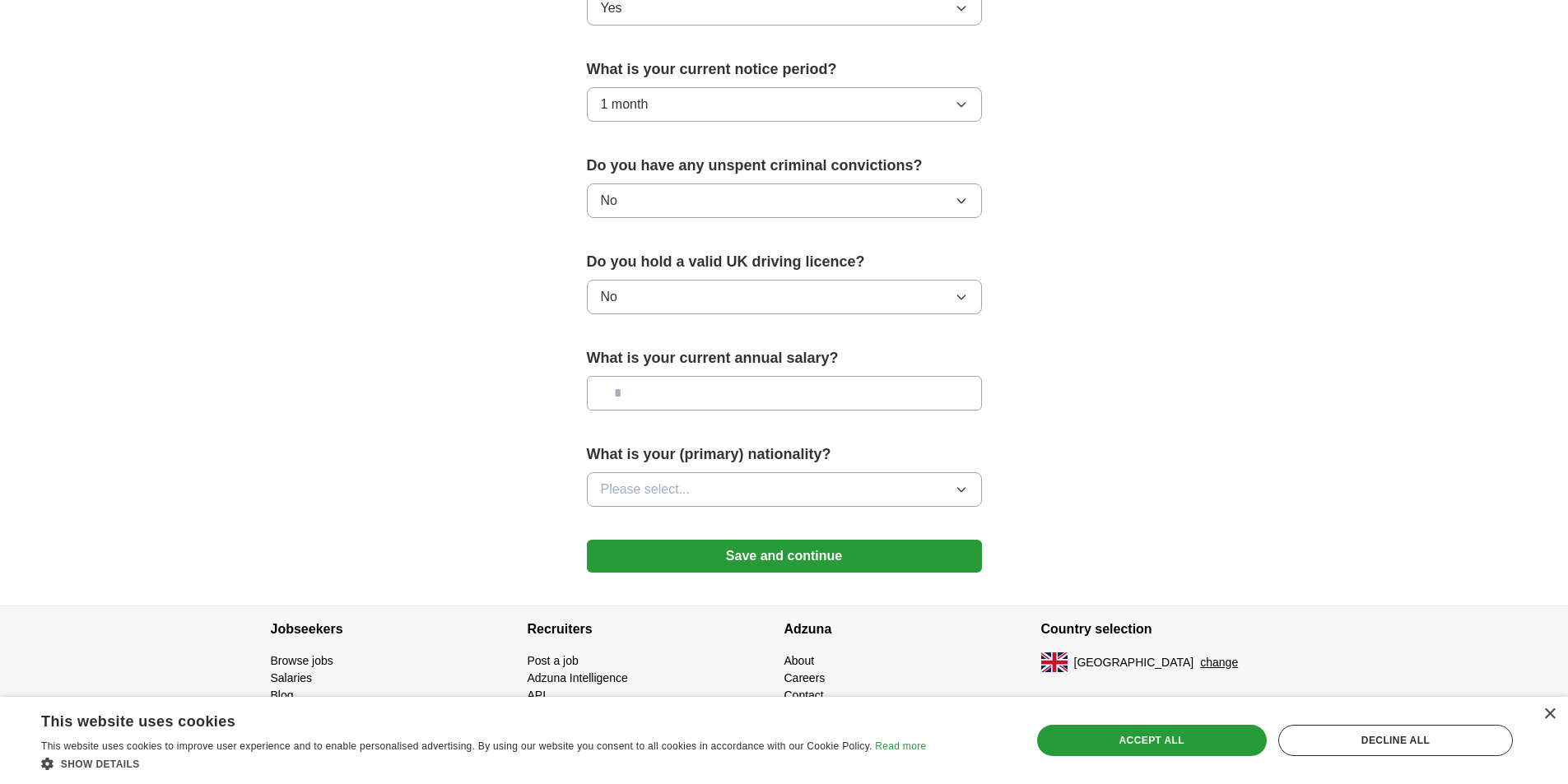
scroll to position [926, 0]
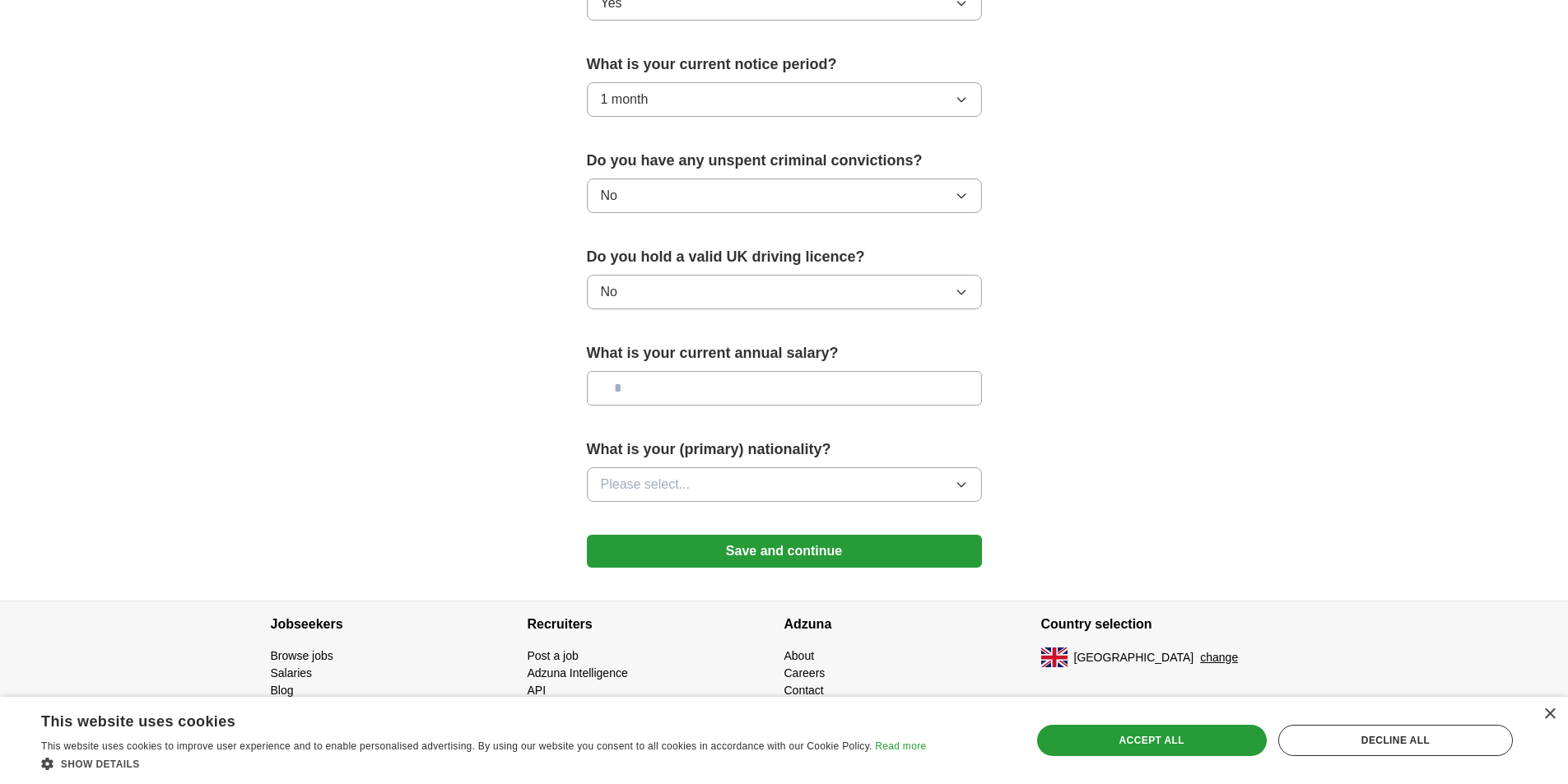
click at [842, 392] on input "text" at bounding box center [784, 389] width 395 height 35
type input "*******"
click at [958, 487] on icon "button" at bounding box center [962, 484] width 13 height 13
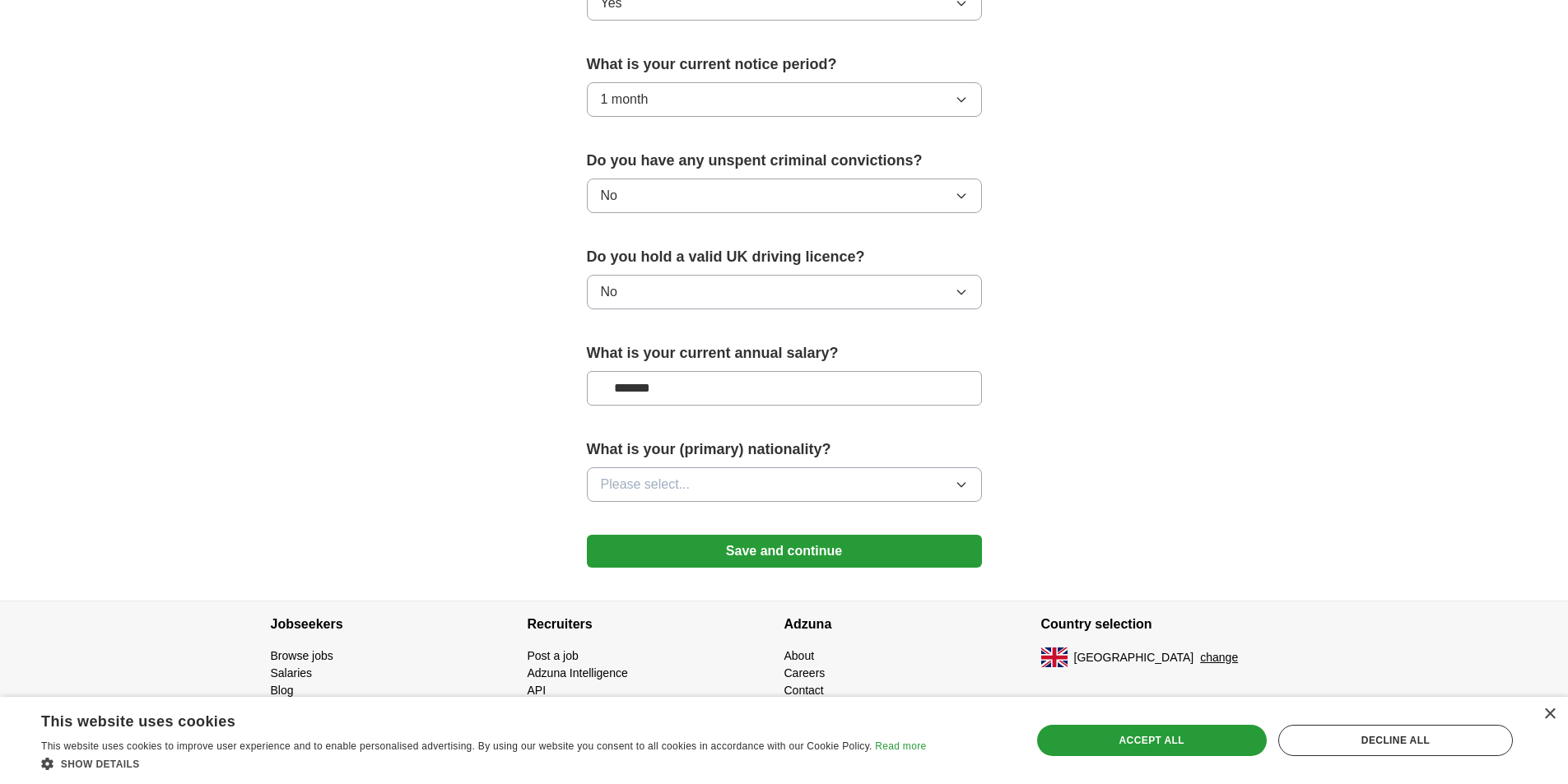
click at [776, 550] on button "Save and continue" at bounding box center [784, 551] width 395 height 33
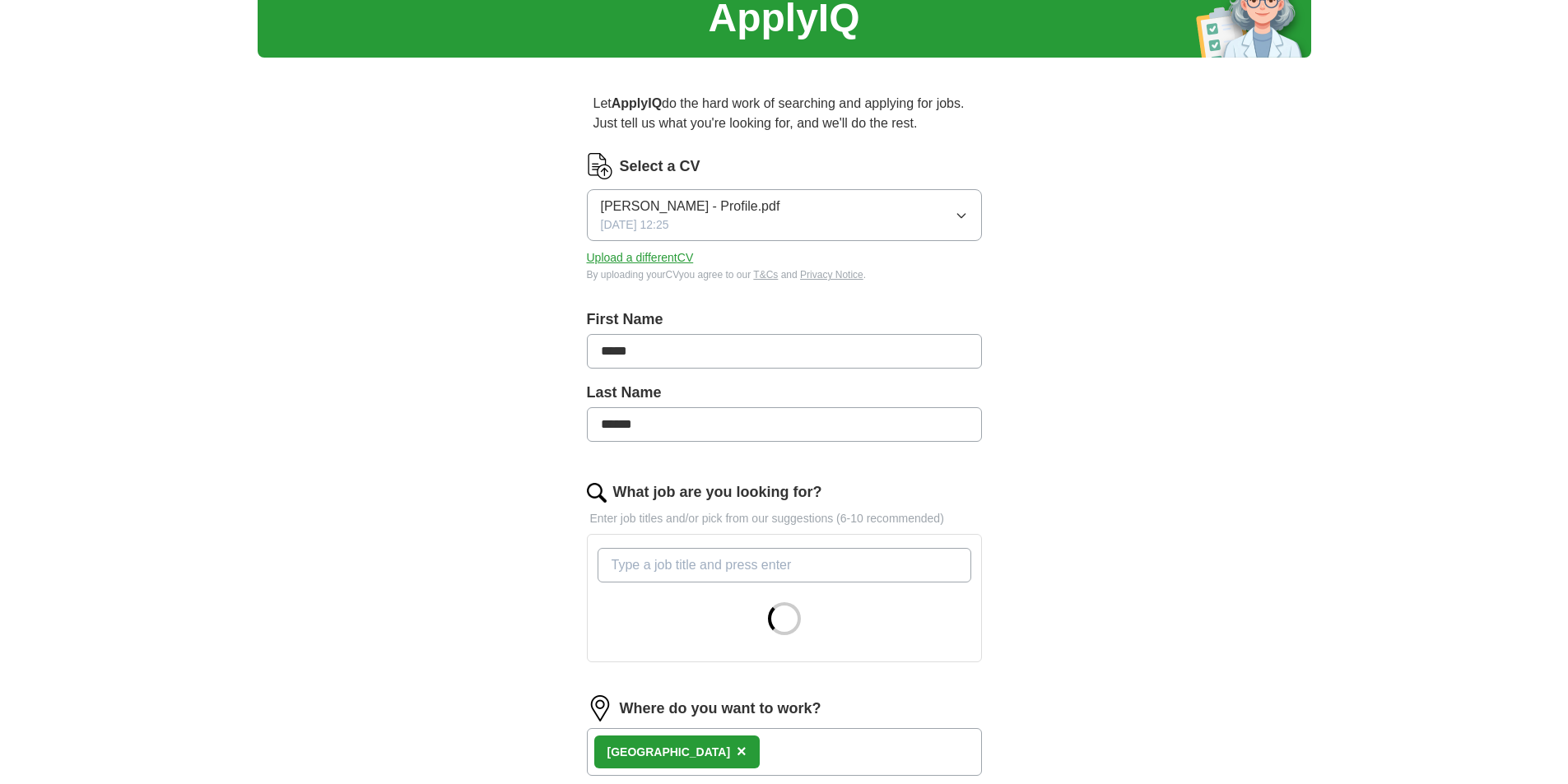
scroll to position [576, 0]
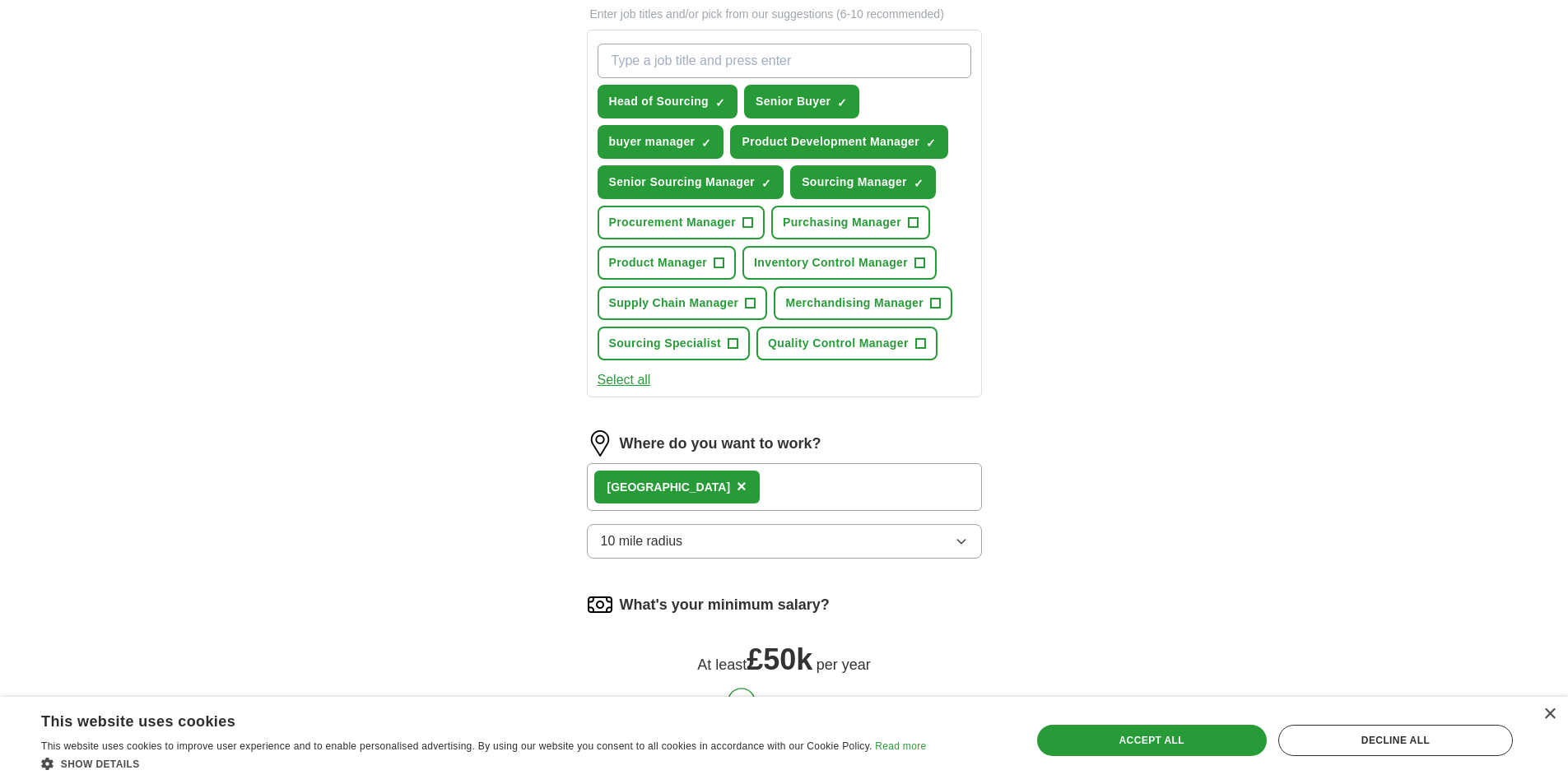
click at [810, 65] on input "What job are you looking for?" at bounding box center [784, 61] width 373 height 35
type input "Buyer"
click at [0, 0] on span "×" at bounding box center [0, 0] width 0 height 0
click at [695, 59] on input "What job are you looking for?" at bounding box center [784, 61] width 373 height 35
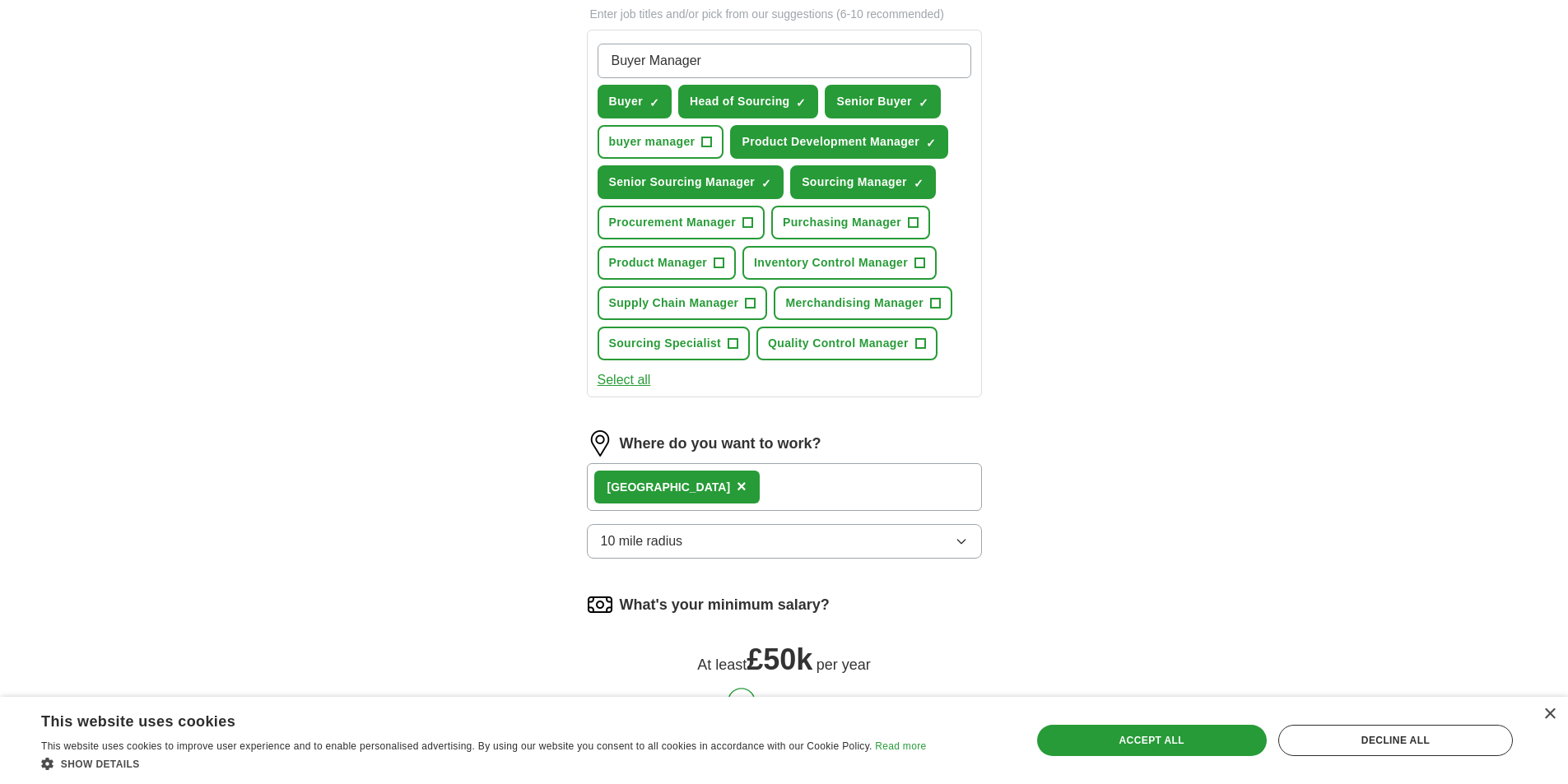
type input "Buyer Manager"
click at [1410, 487] on div "ApplyIQ Let ApplyIQ do the hard work of searching and applying for jobs. Just t…" at bounding box center [784, 178] width 1568 height 1408
click at [1051, 578] on div "ApplyIQ Let ApplyIQ do the hard work of searching and applying for jobs. Just t…" at bounding box center [784, 178] width 1054 height 1408
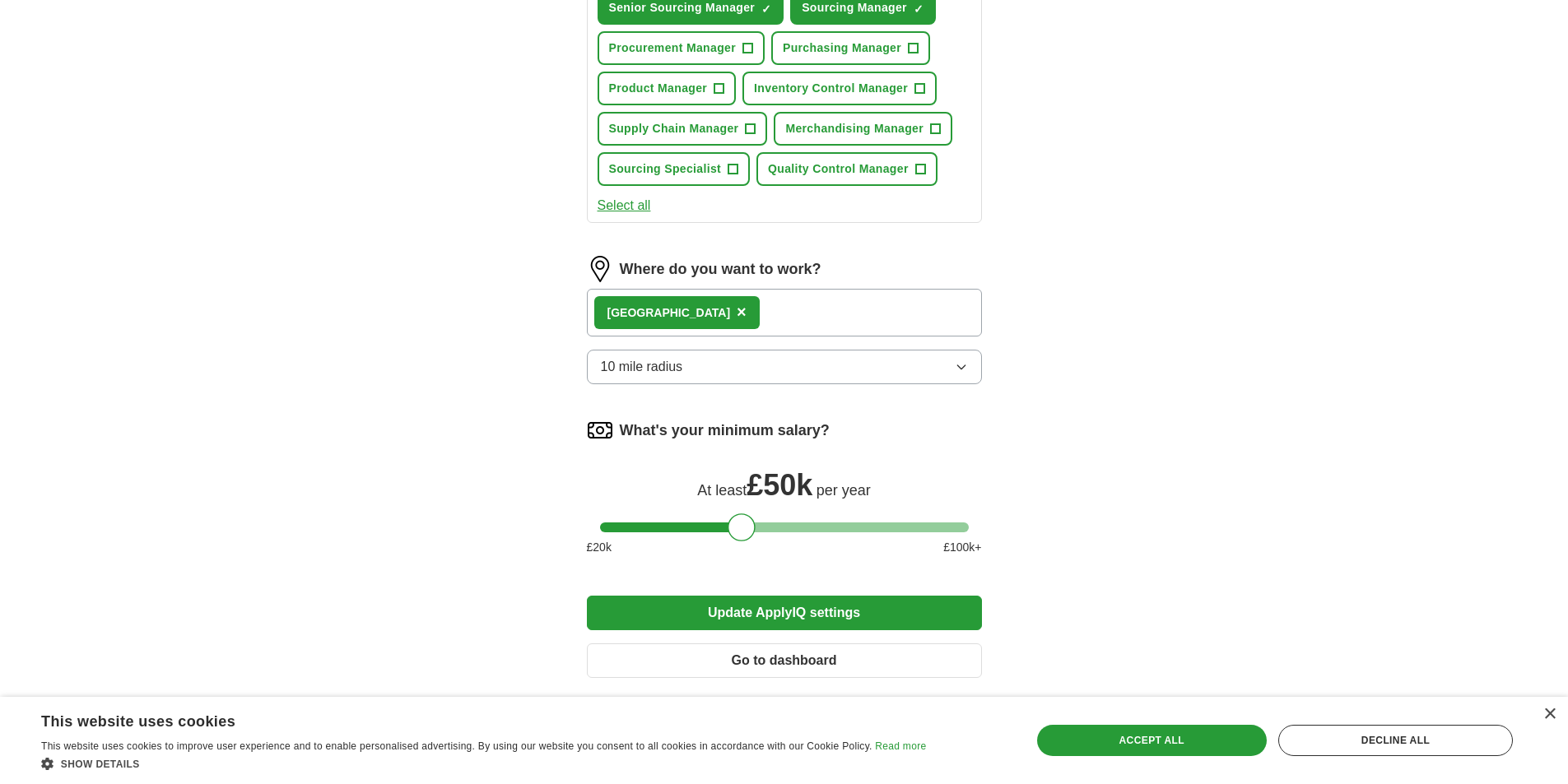
scroll to position [857, 0]
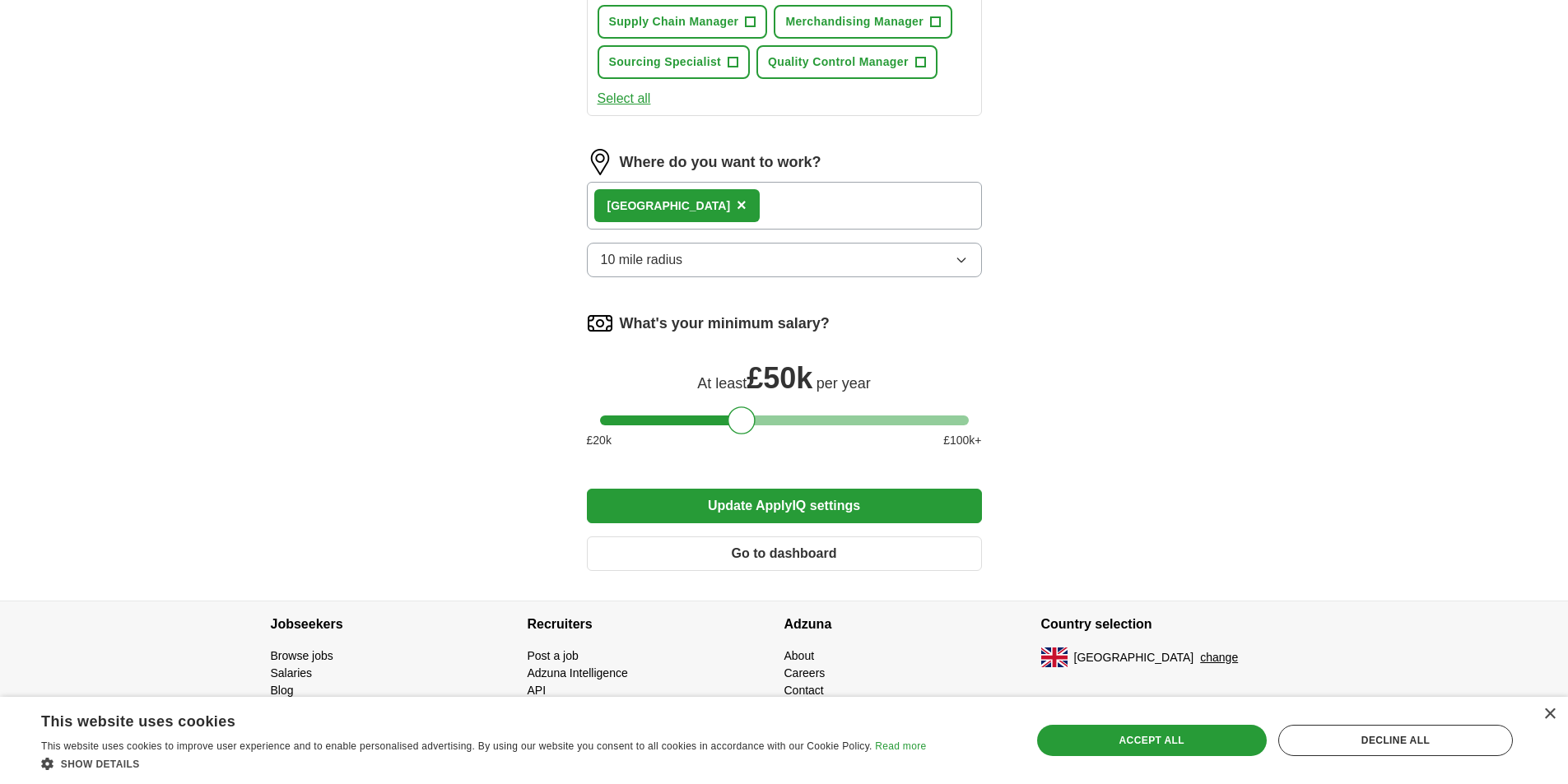
click at [820, 505] on button "Update ApplyIQ settings" at bounding box center [784, 506] width 395 height 35
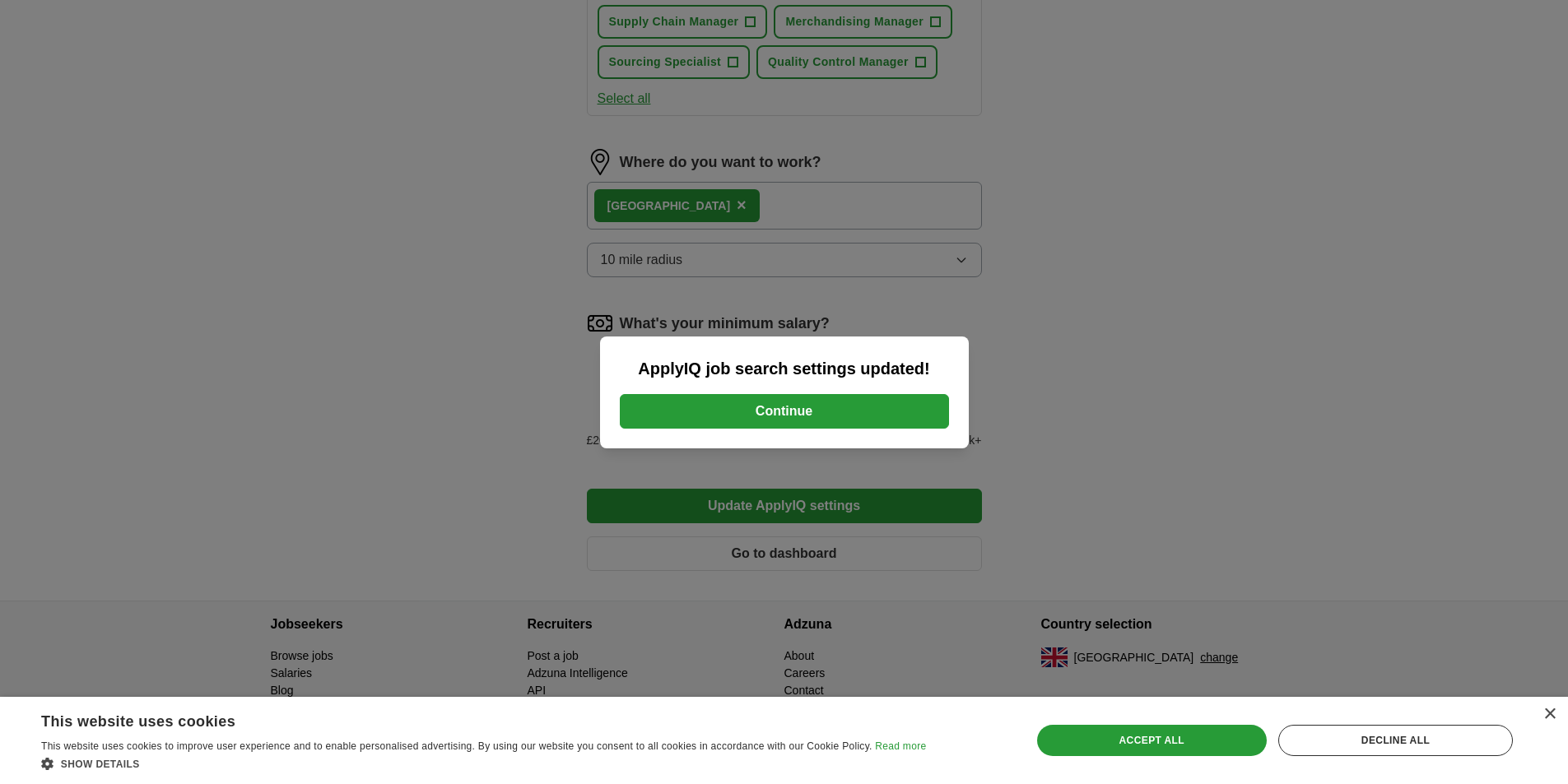
click at [795, 402] on button "Continue" at bounding box center [784, 412] width 329 height 35
